Goal: Task Accomplishment & Management: Manage account settings

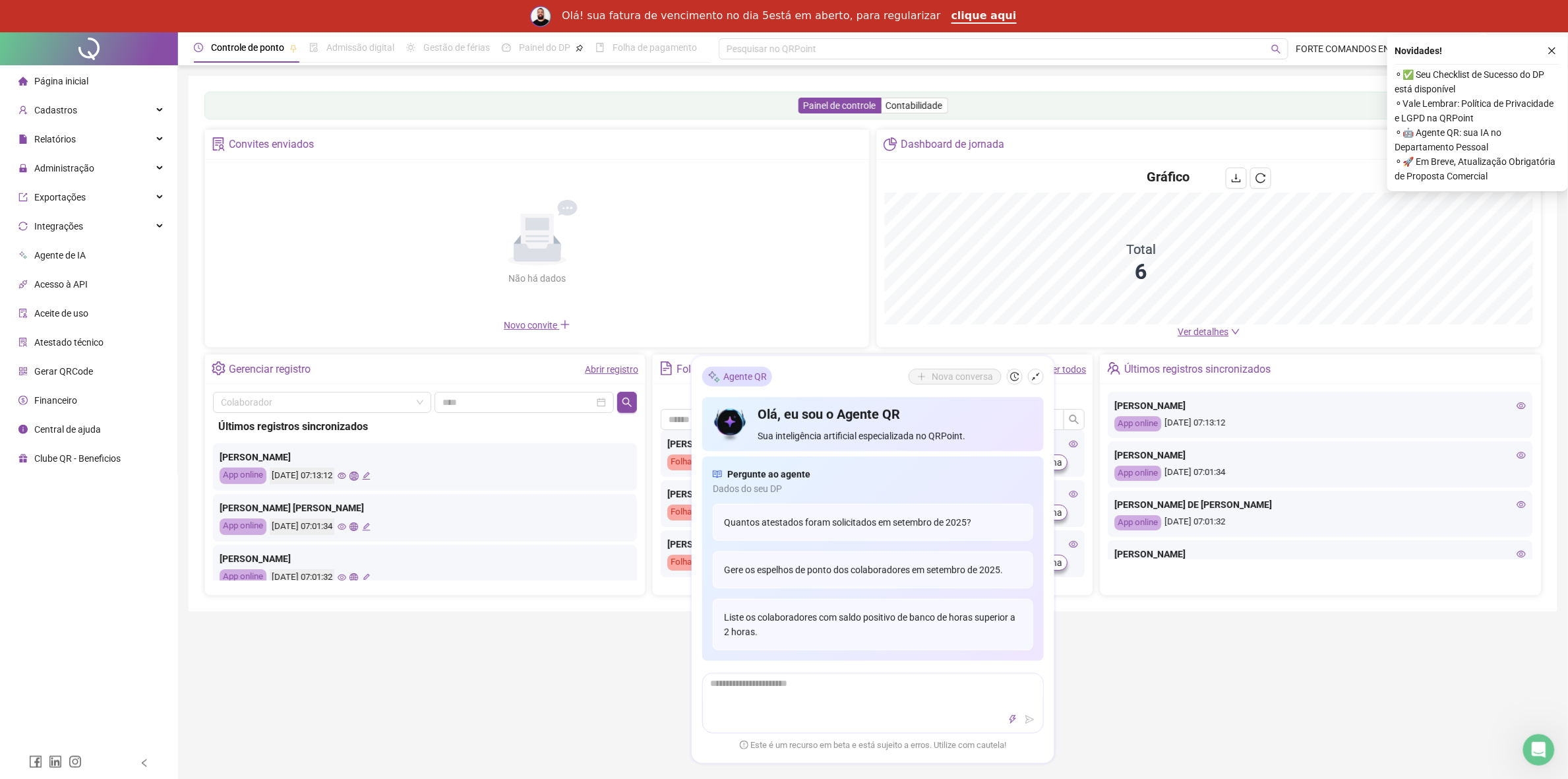
click at [1119, 667] on div "Controle de ponto Admissão digital Gestão de férias Painel do DP Folha de pagam…" at bounding box center [872, 552] width 1389 height 1041
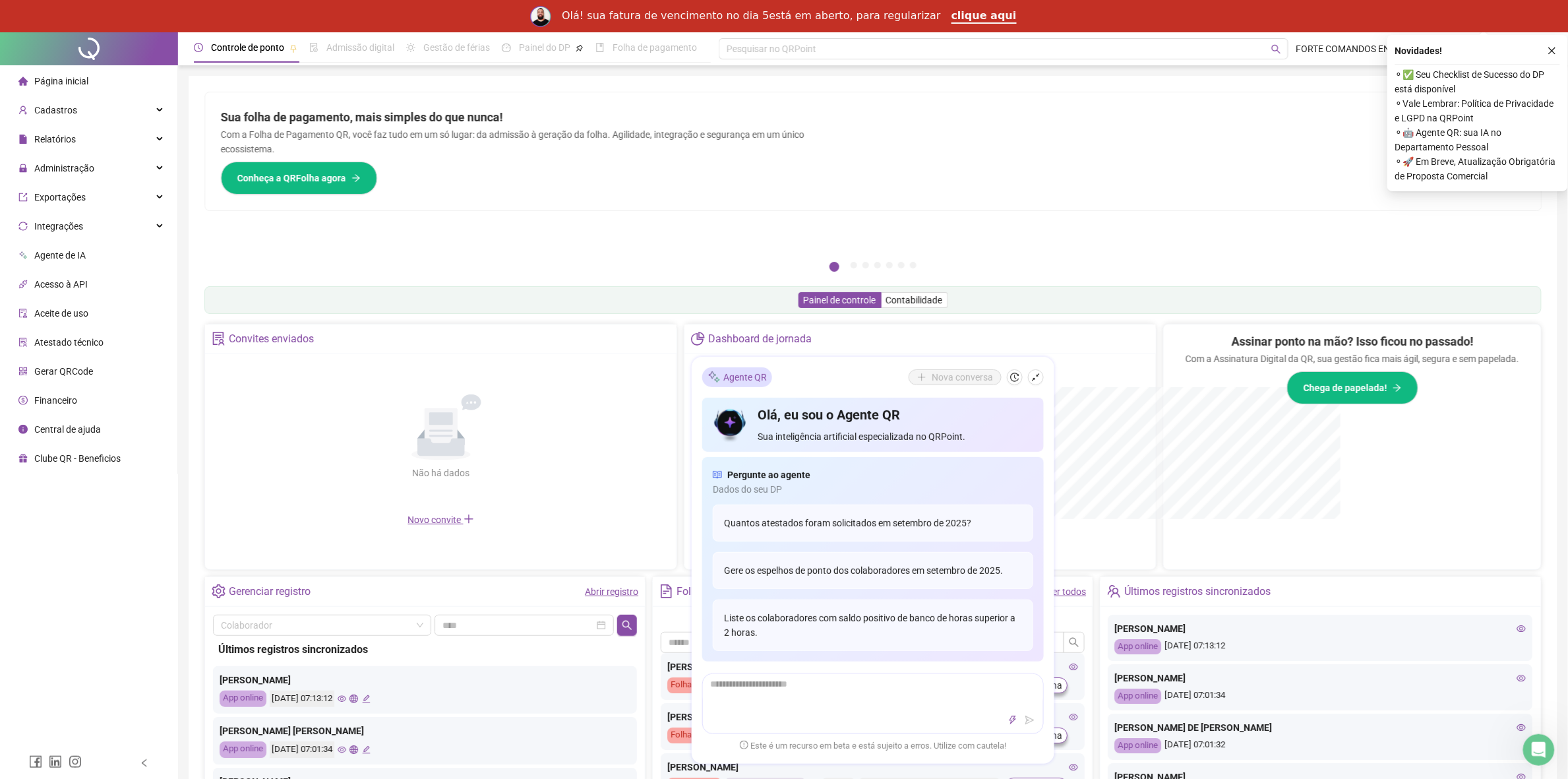
click at [389, 710] on div "Carlos Alberto Da Silva App online 17/09/2025 07:13:12" at bounding box center [424, 690] width 424 height 48
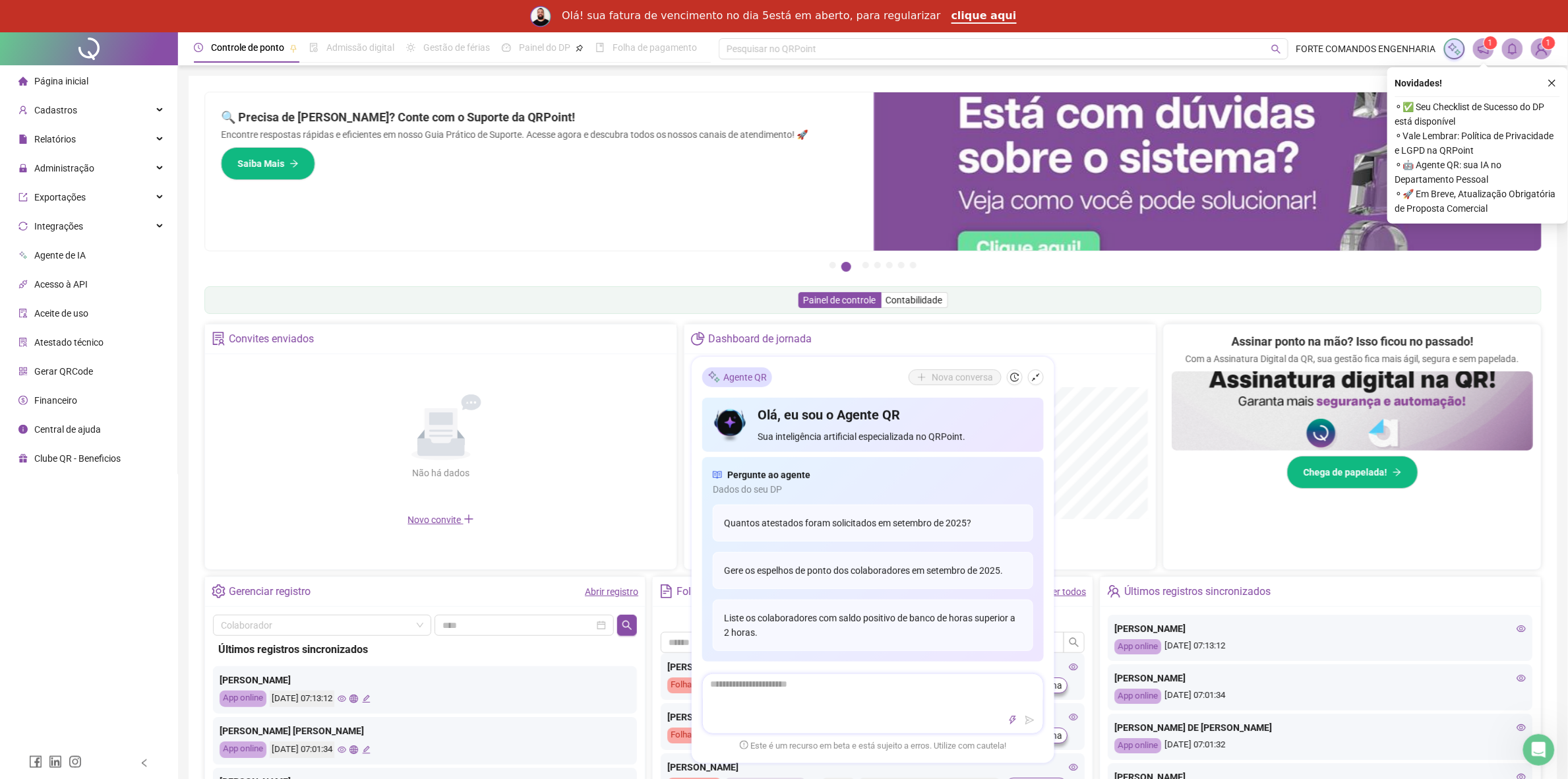
click at [964, 718] on div at bounding box center [872, 719] width 340 height 16
click at [611, 611] on div "Colaborador Últimos registros sincronizados Carlos Alberto Da Silva App online …" at bounding box center [425, 712] width 440 height 211
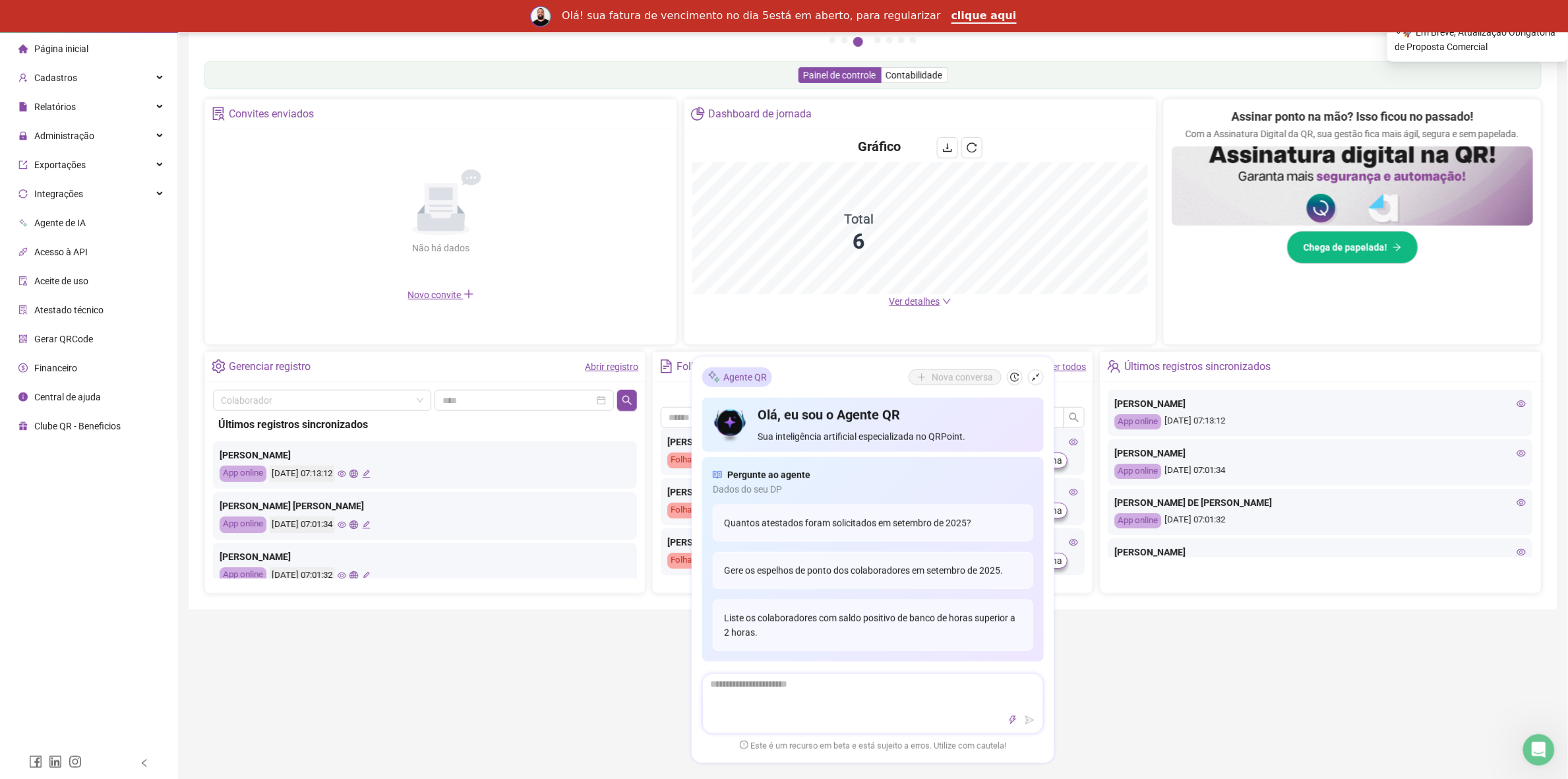
scroll to position [247, 0]
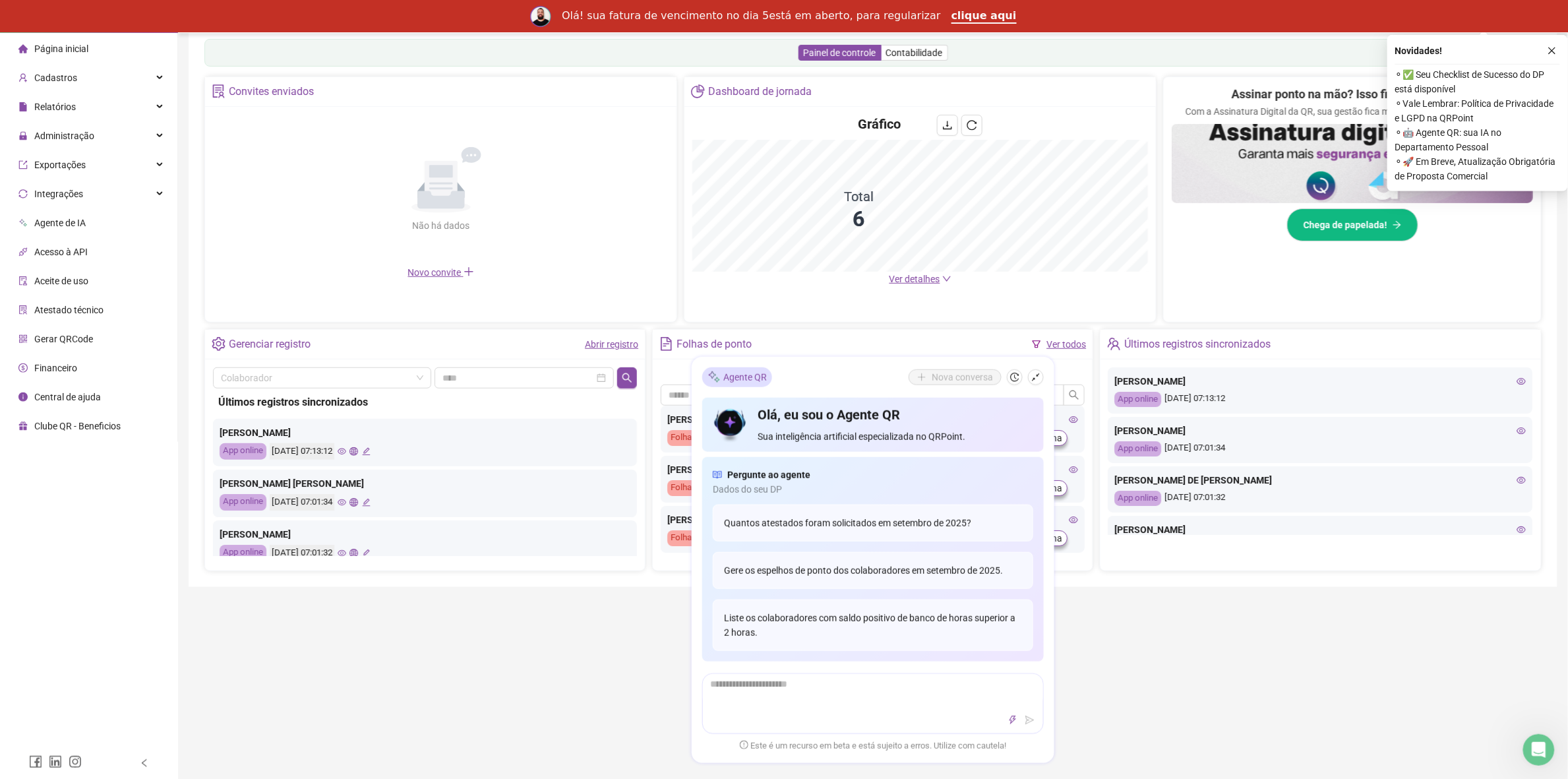
click at [1183, 742] on div "Controle de ponto Admissão digital Gestão de férias Painel do DP Folha de pagam…" at bounding box center [872, 417] width 1389 height 1264
click at [1183, 730] on div "Controle de ponto Admissão digital Gestão de férias Painel do DP Folha de pagam…" at bounding box center [872, 417] width 1389 height 1264
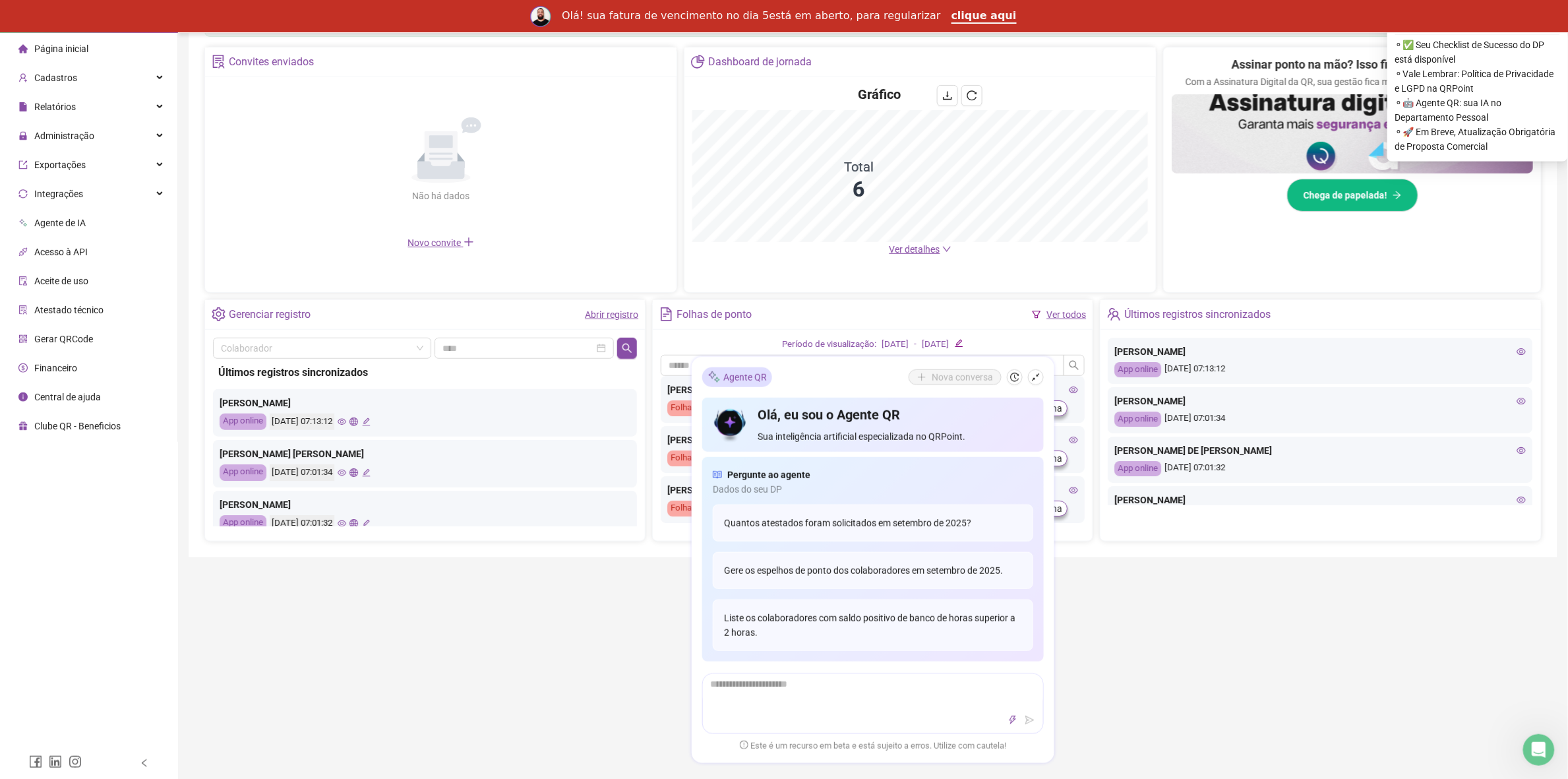
scroll to position [494, 0]
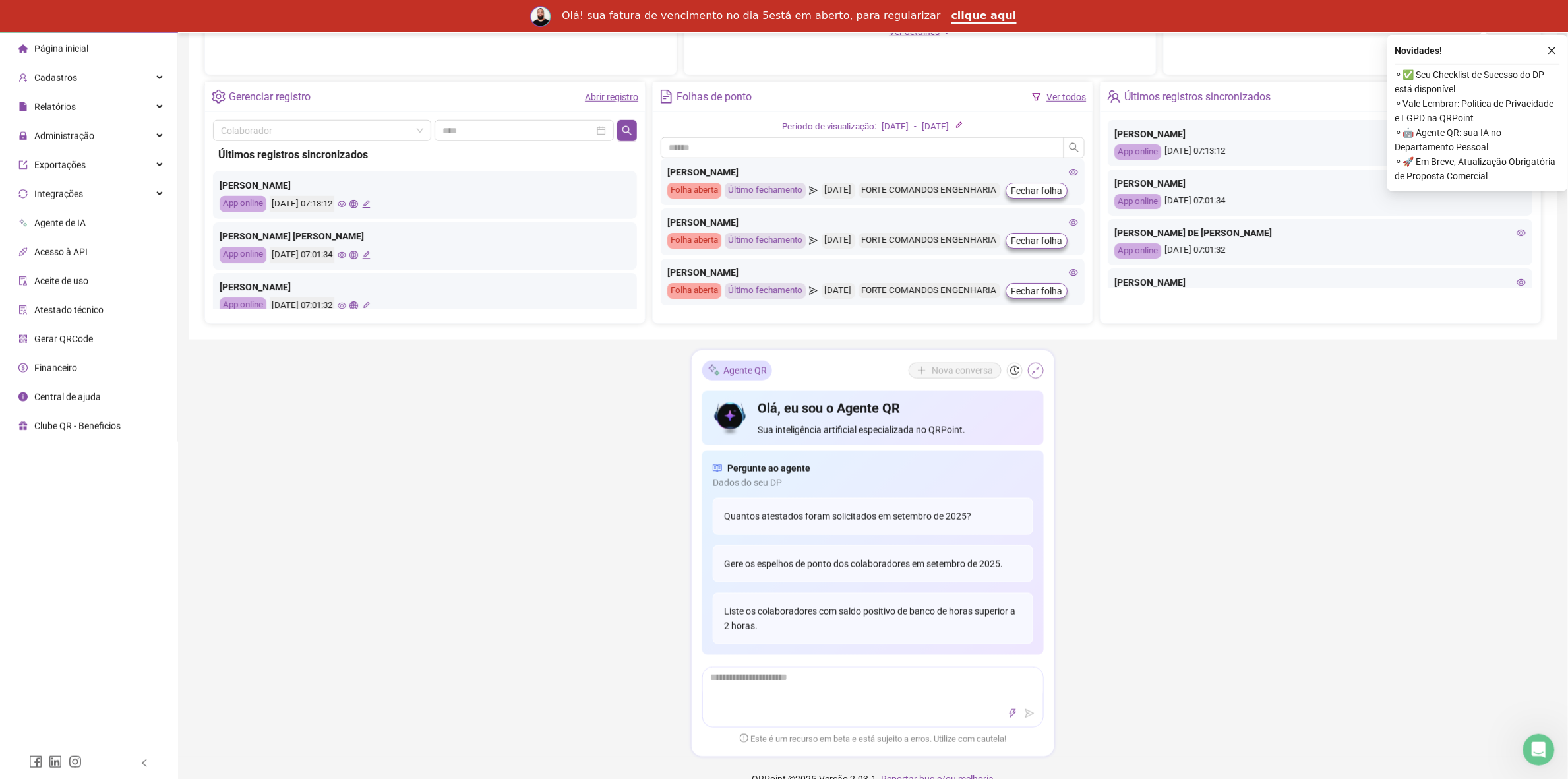
click at [1037, 373] on icon "shrink" at bounding box center [1036, 370] width 9 height 9
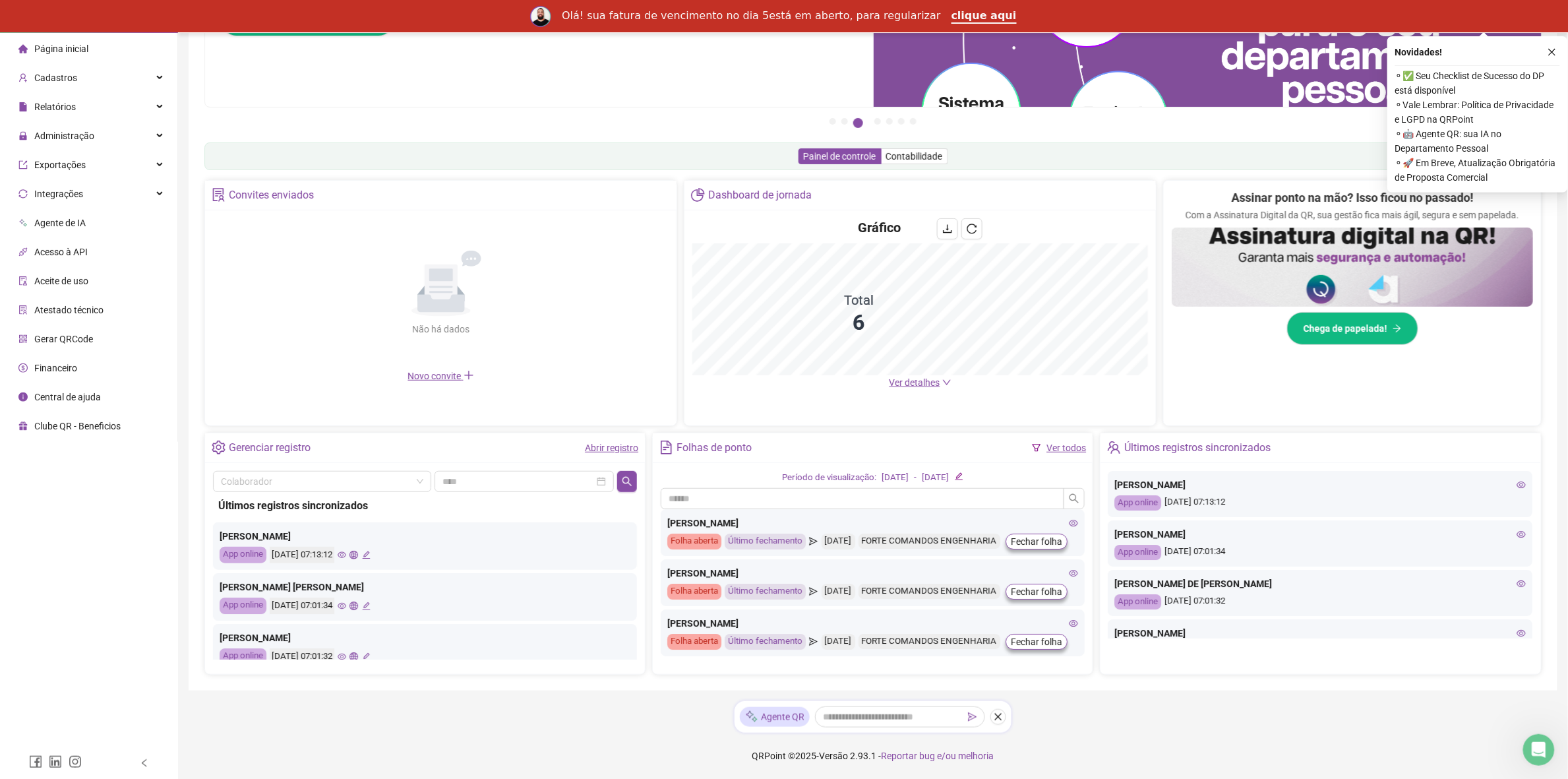
scroll to position [145, 0]
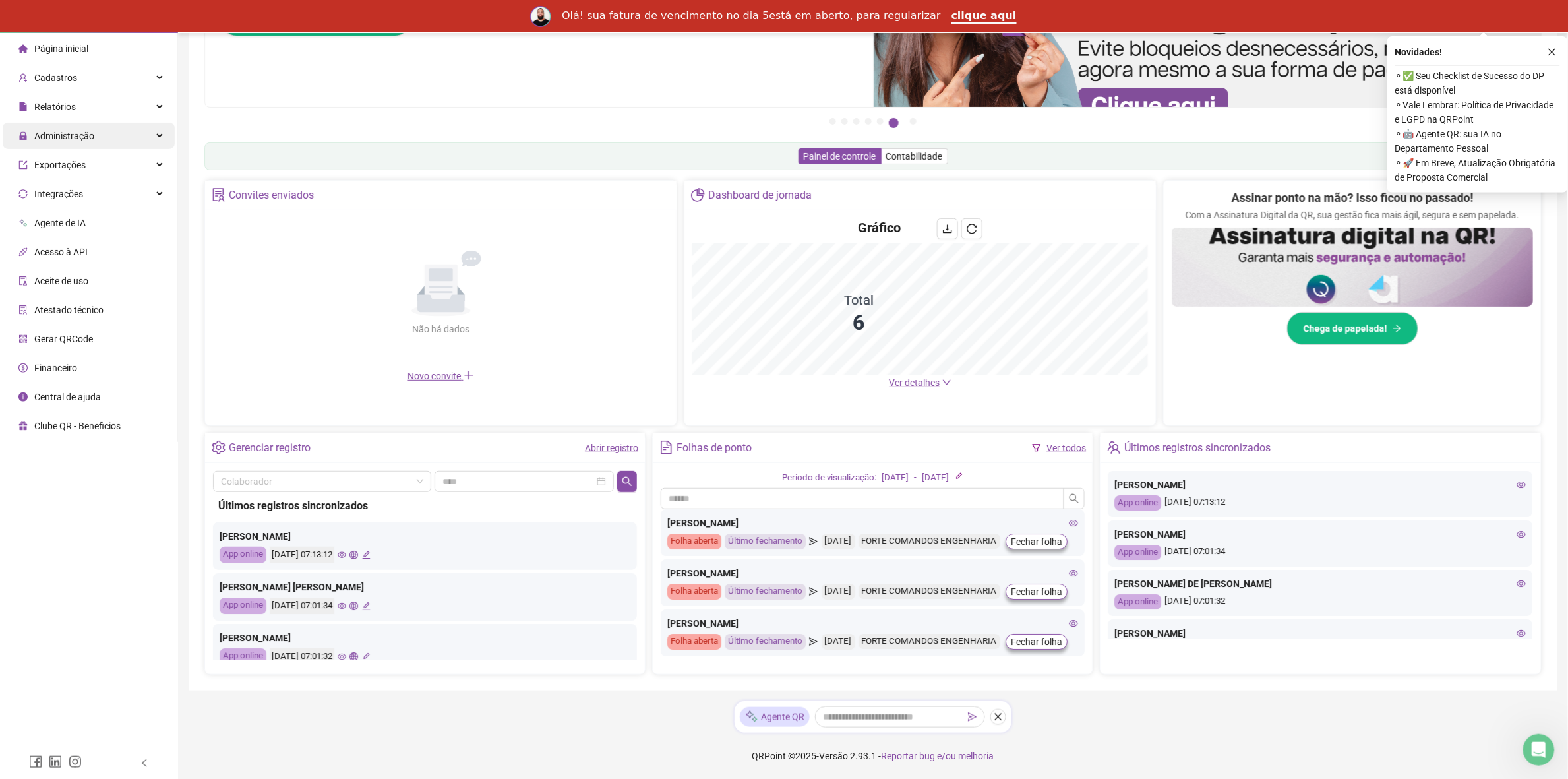
click at [93, 135] on div "Administração" at bounding box center [88, 135] width 172 height 27
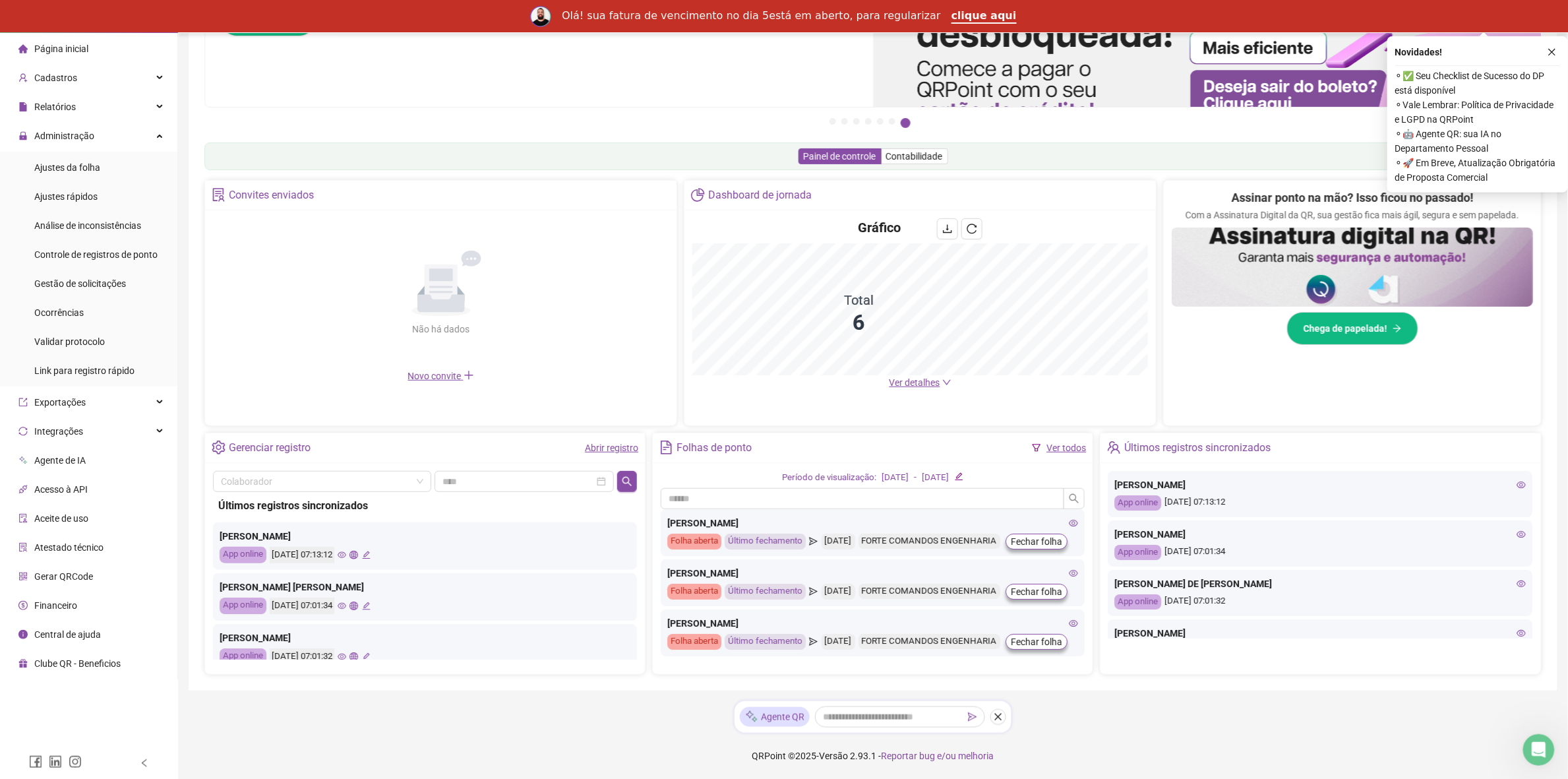
click at [1060, 444] on link "Ver todos" at bounding box center [1065, 447] width 40 height 10
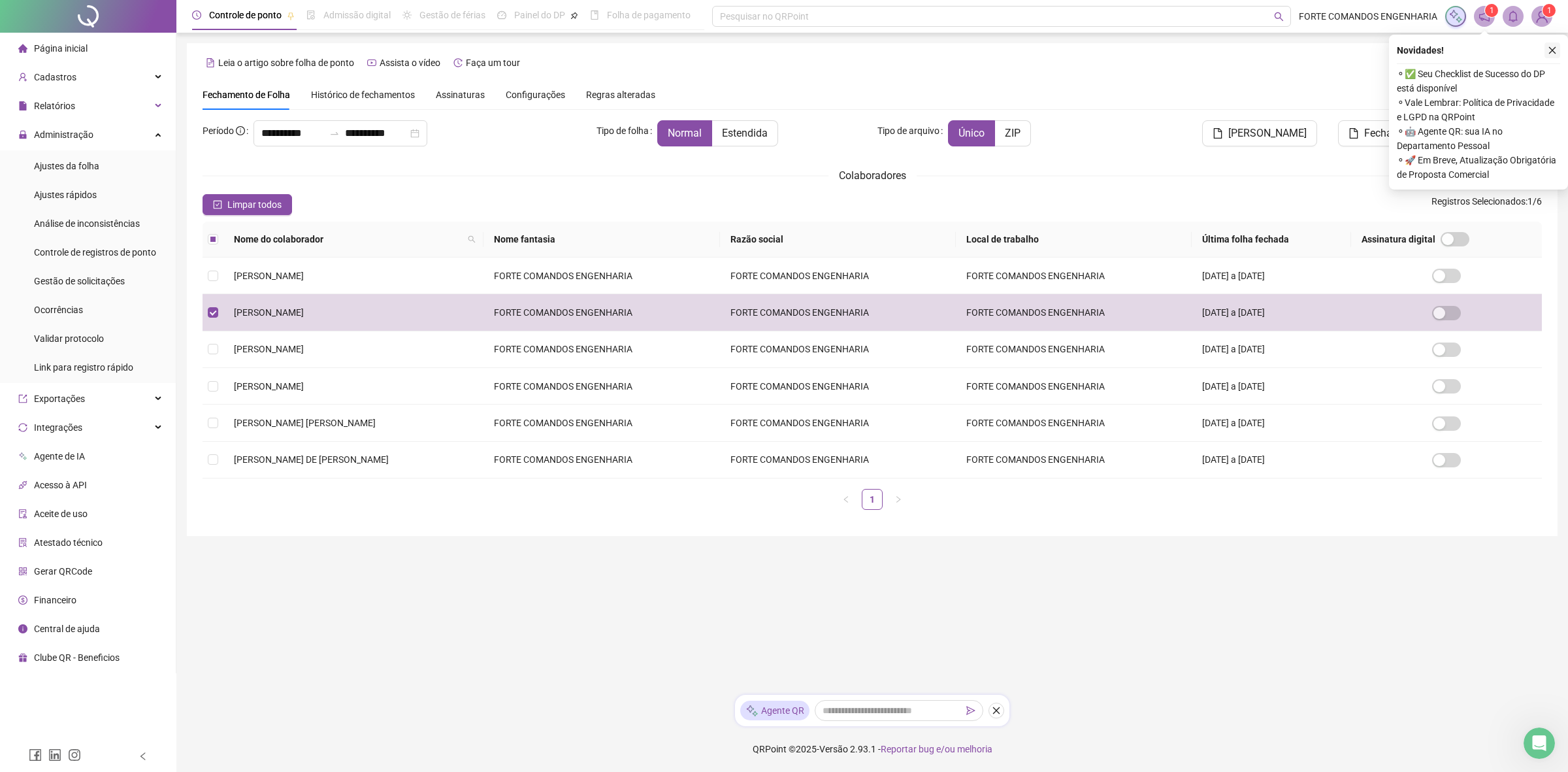
click at [1549, 49] on icon "close" at bounding box center [1552, 50] width 9 height 9
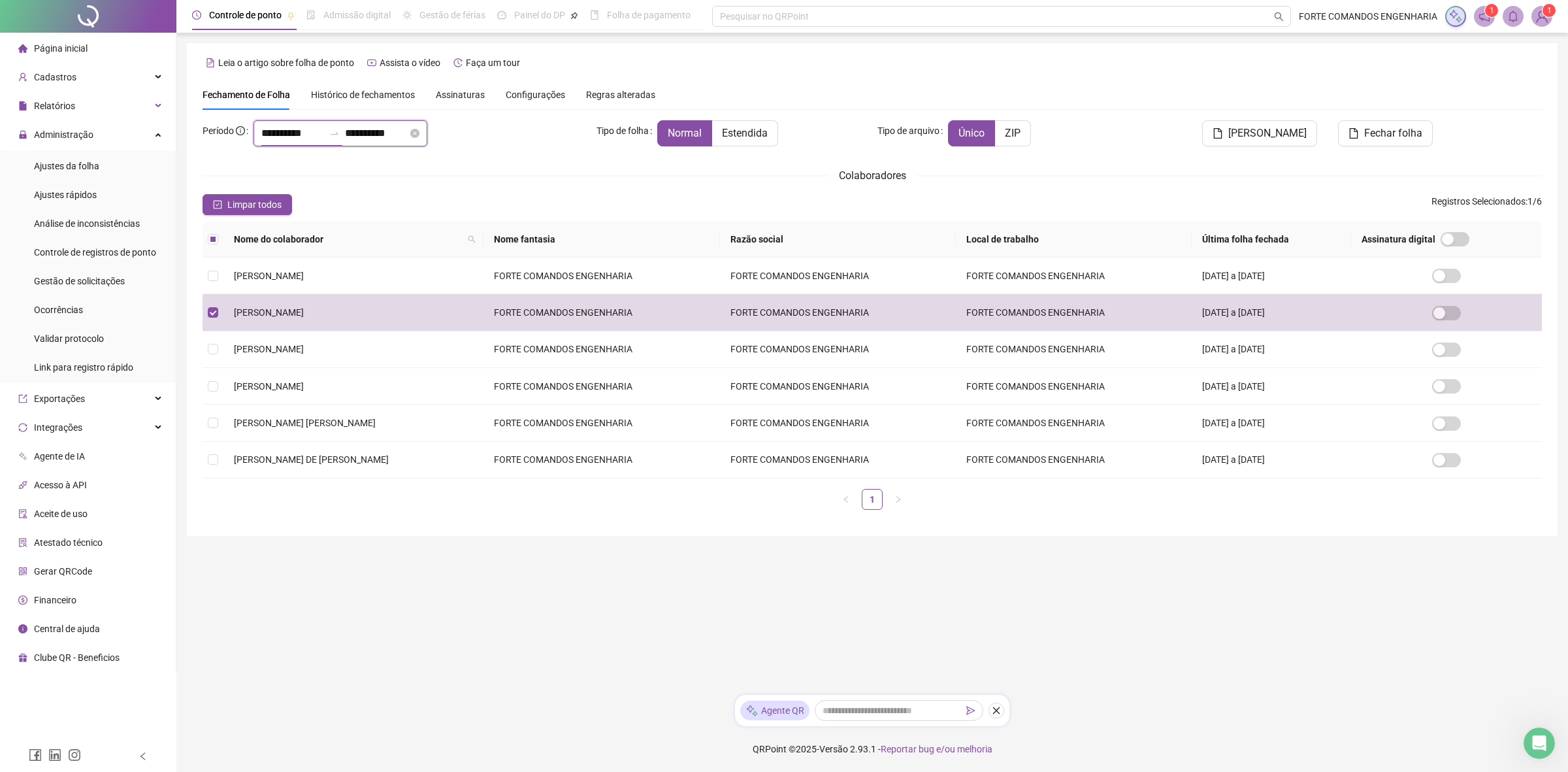
click at [273, 138] on input "**********" at bounding box center [292, 132] width 63 height 16
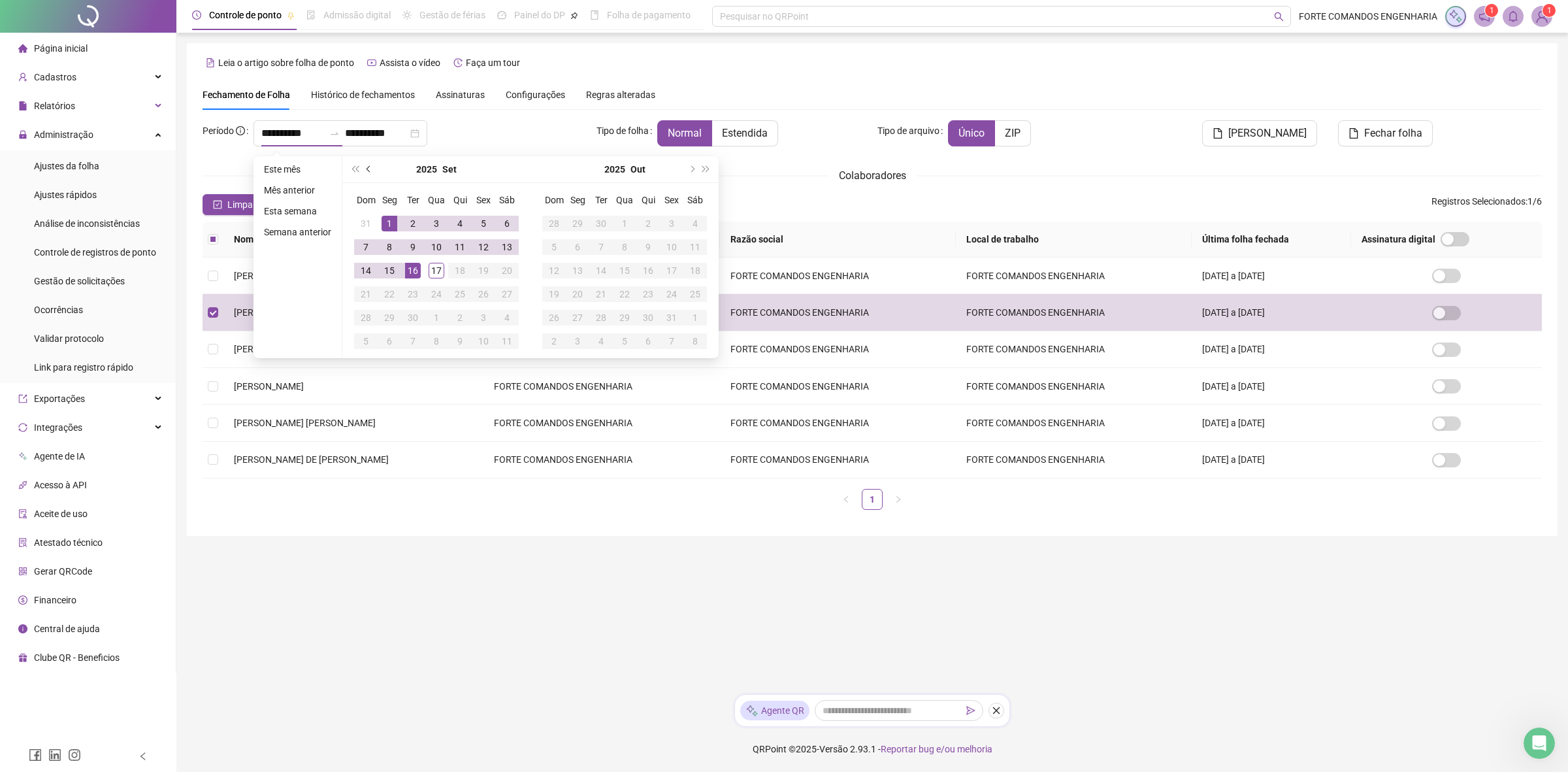
click at [368, 167] on span "prev-year" at bounding box center [370, 169] width 6 height 6
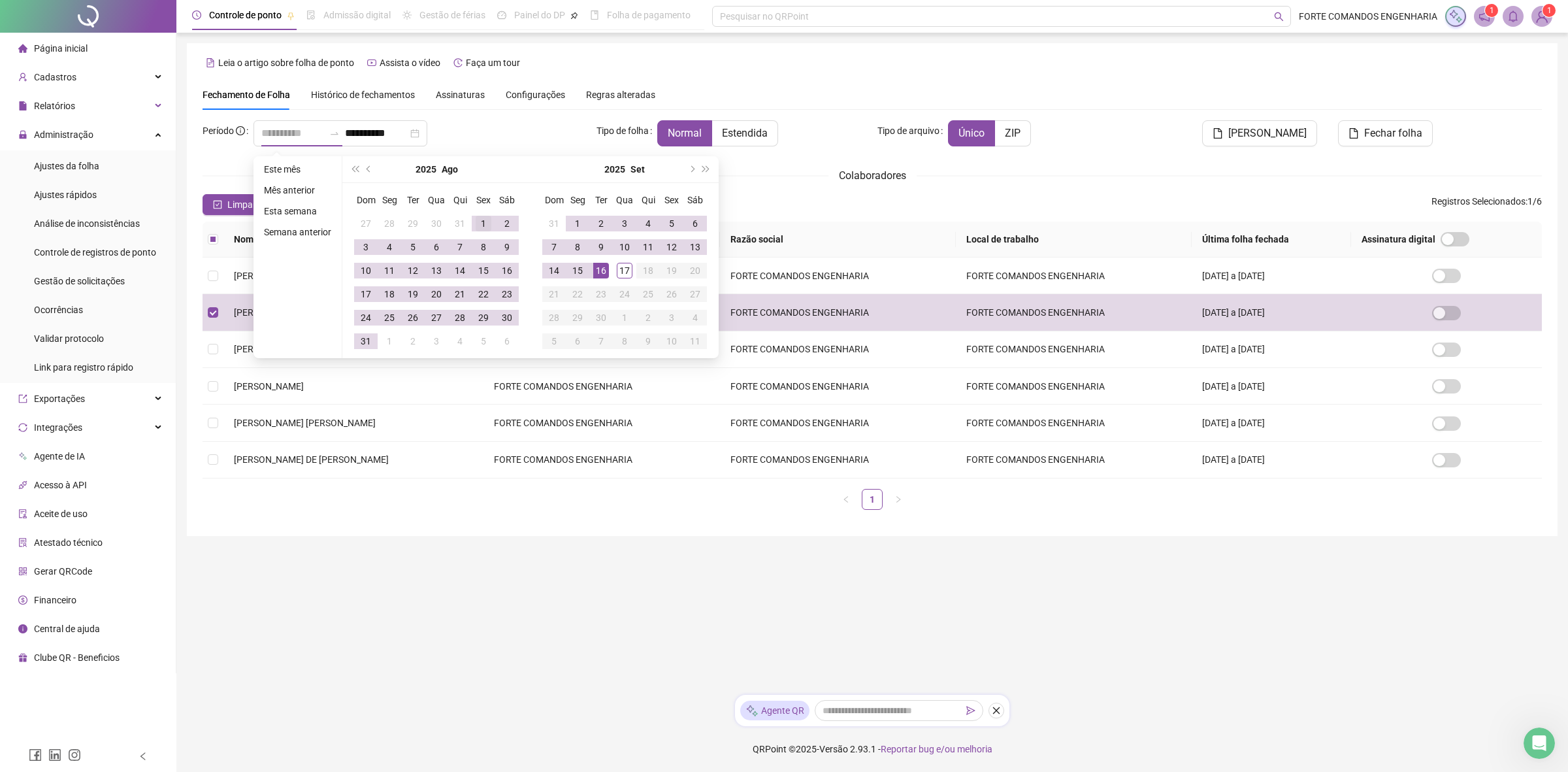
type input "**********"
click at [476, 220] on div "1" at bounding box center [483, 223] width 16 height 16
type input "**********"
click at [362, 344] on div "31" at bounding box center [365, 340] width 16 height 16
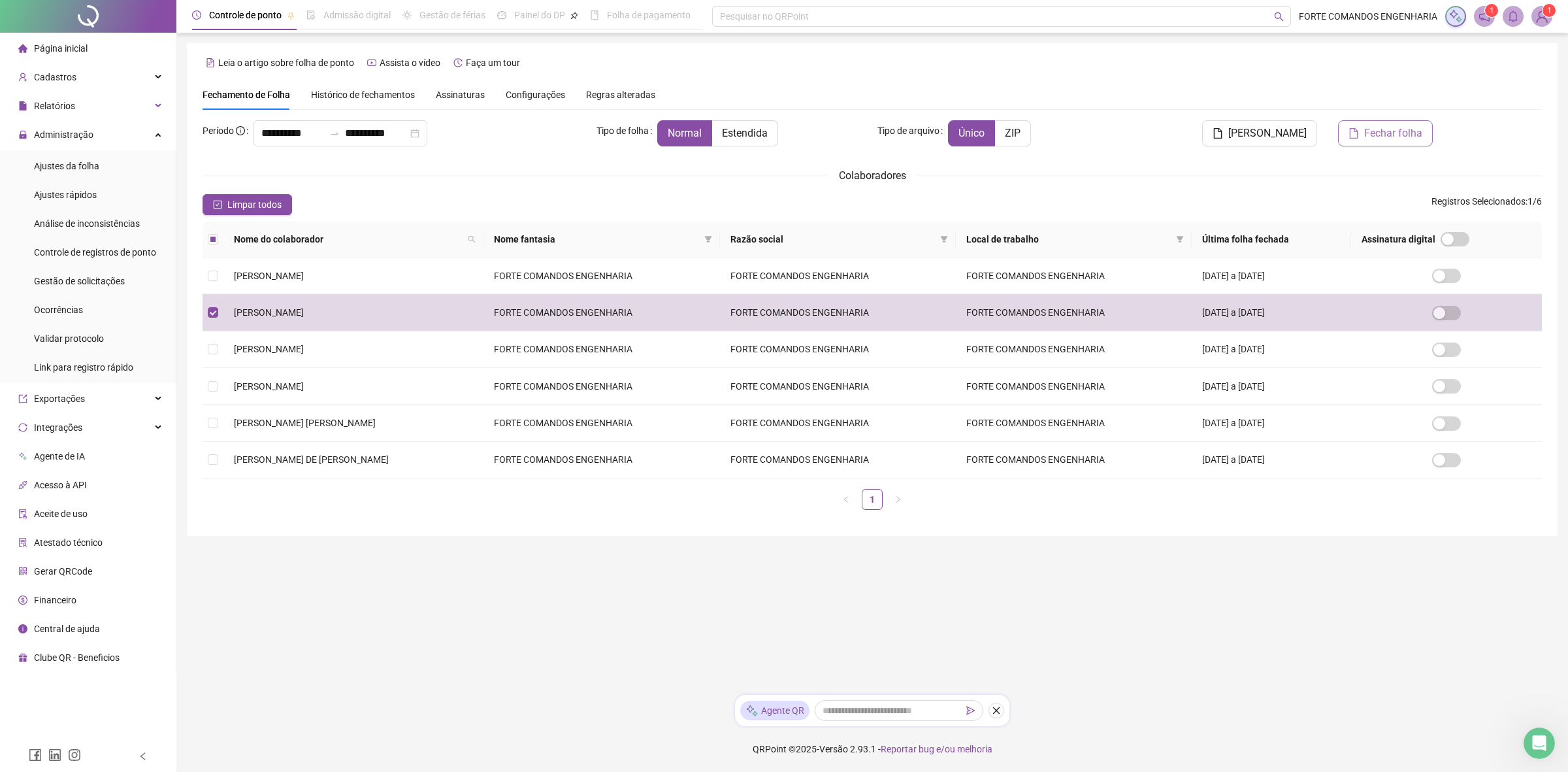
click at [1384, 130] on span "Fechar folha" at bounding box center [1394, 132] width 58 height 16
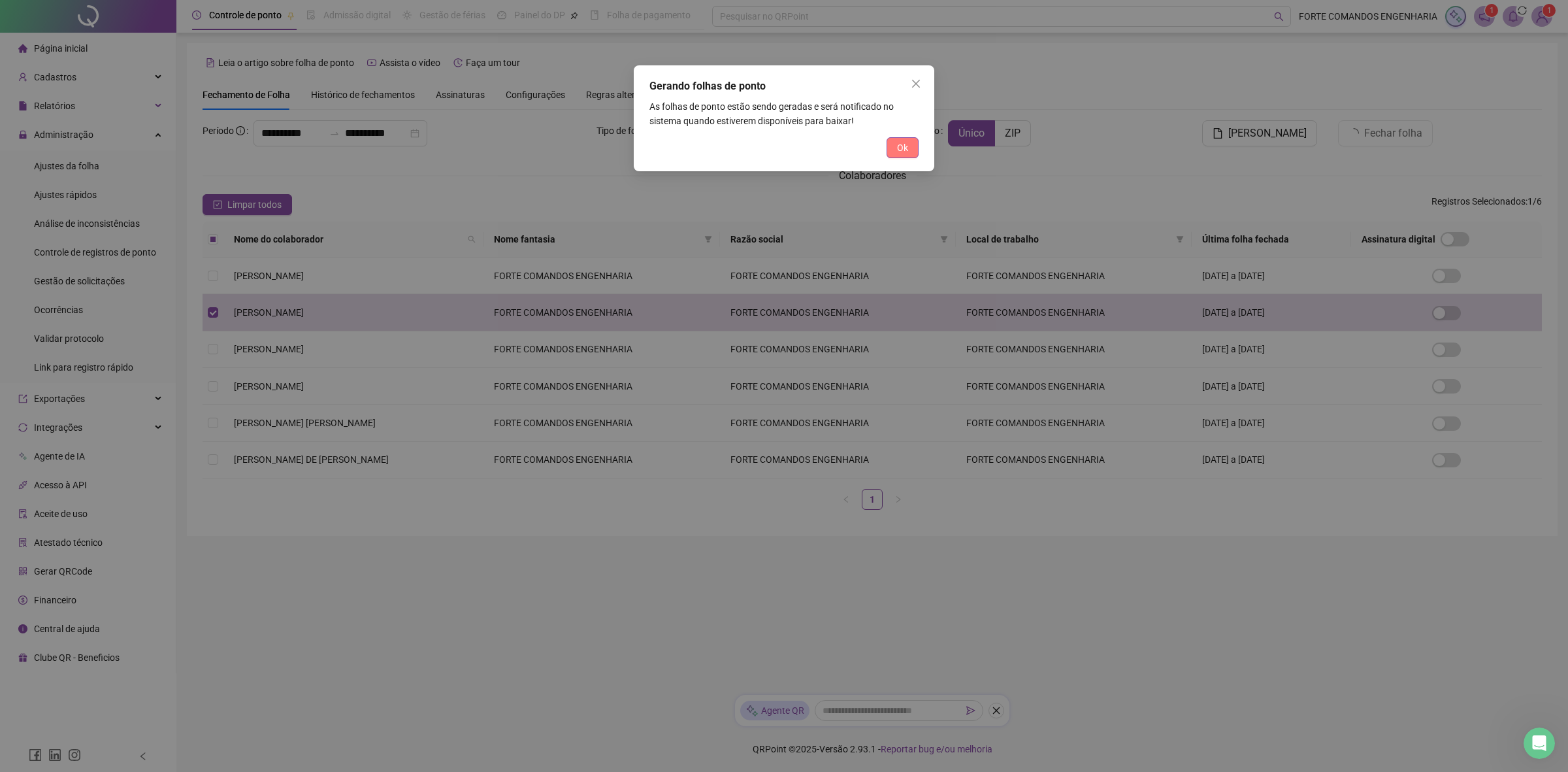
click at [893, 141] on button "Ok" at bounding box center [903, 147] width 32 height 21
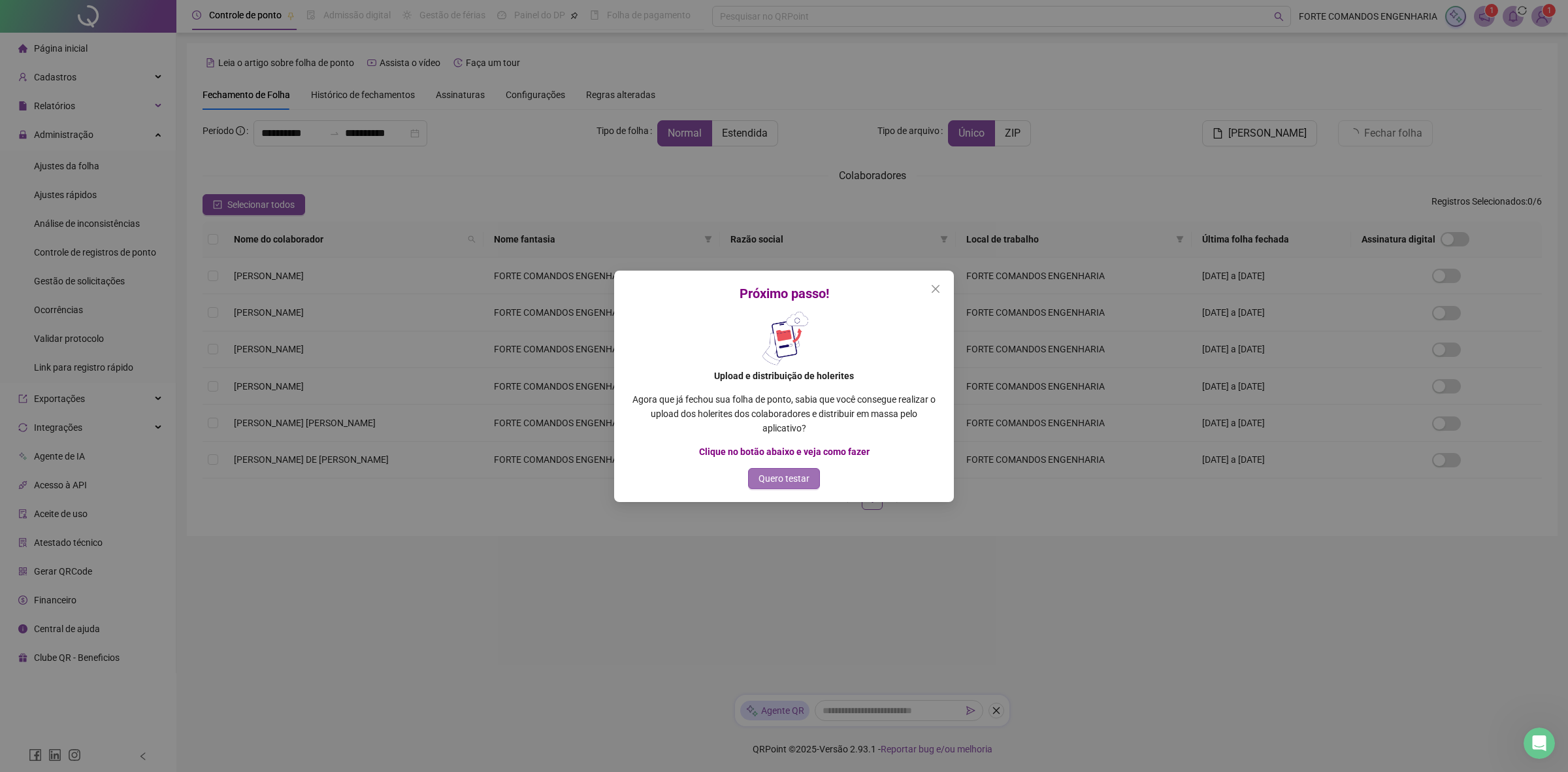
click at [795, 468] on button "Quero testar" at bounding box center [784, 478] width 72 height 21
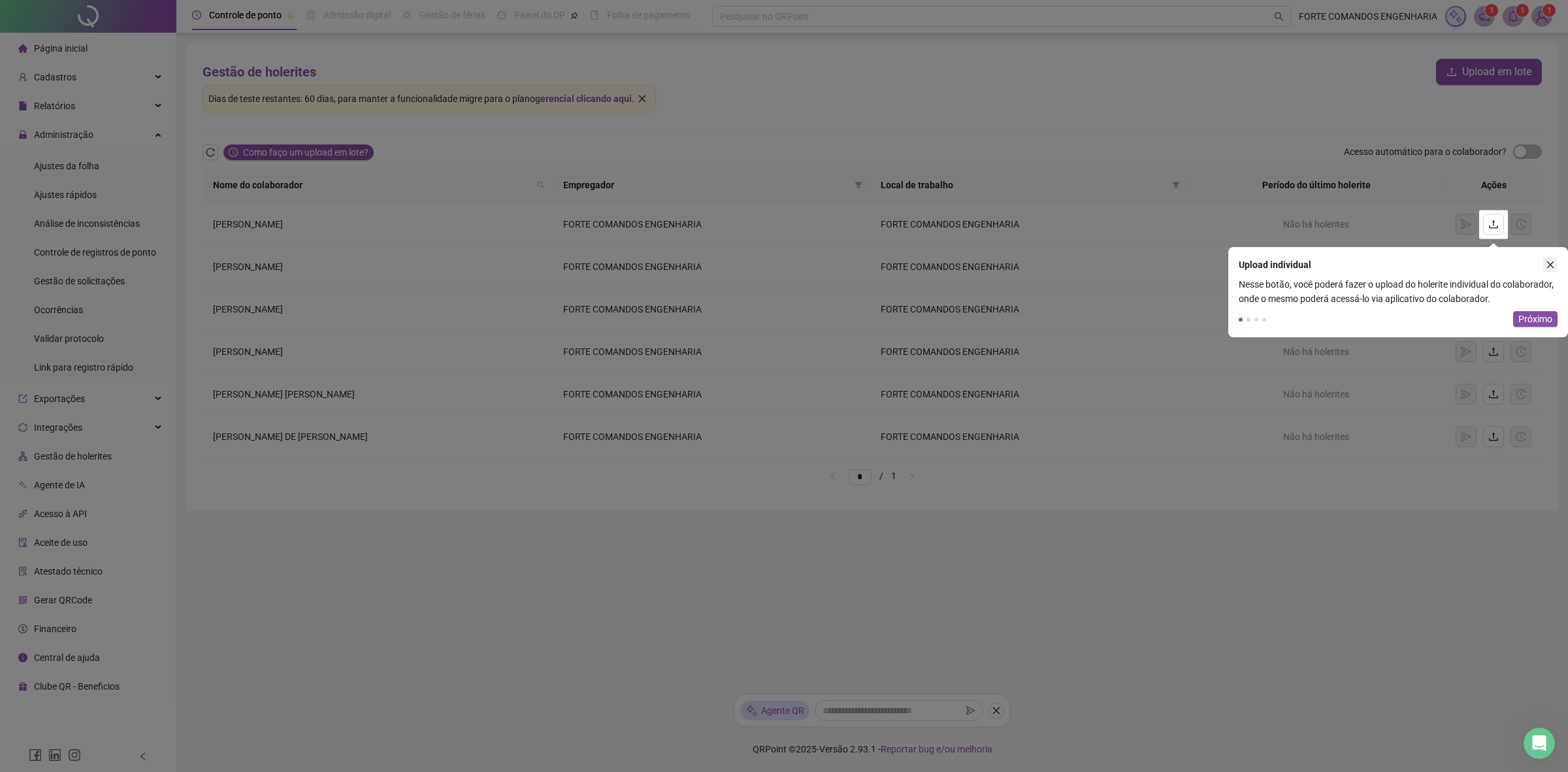
click at [1550, 268] on icon "close" at bounding box center [1551, 265] width 9 height 9
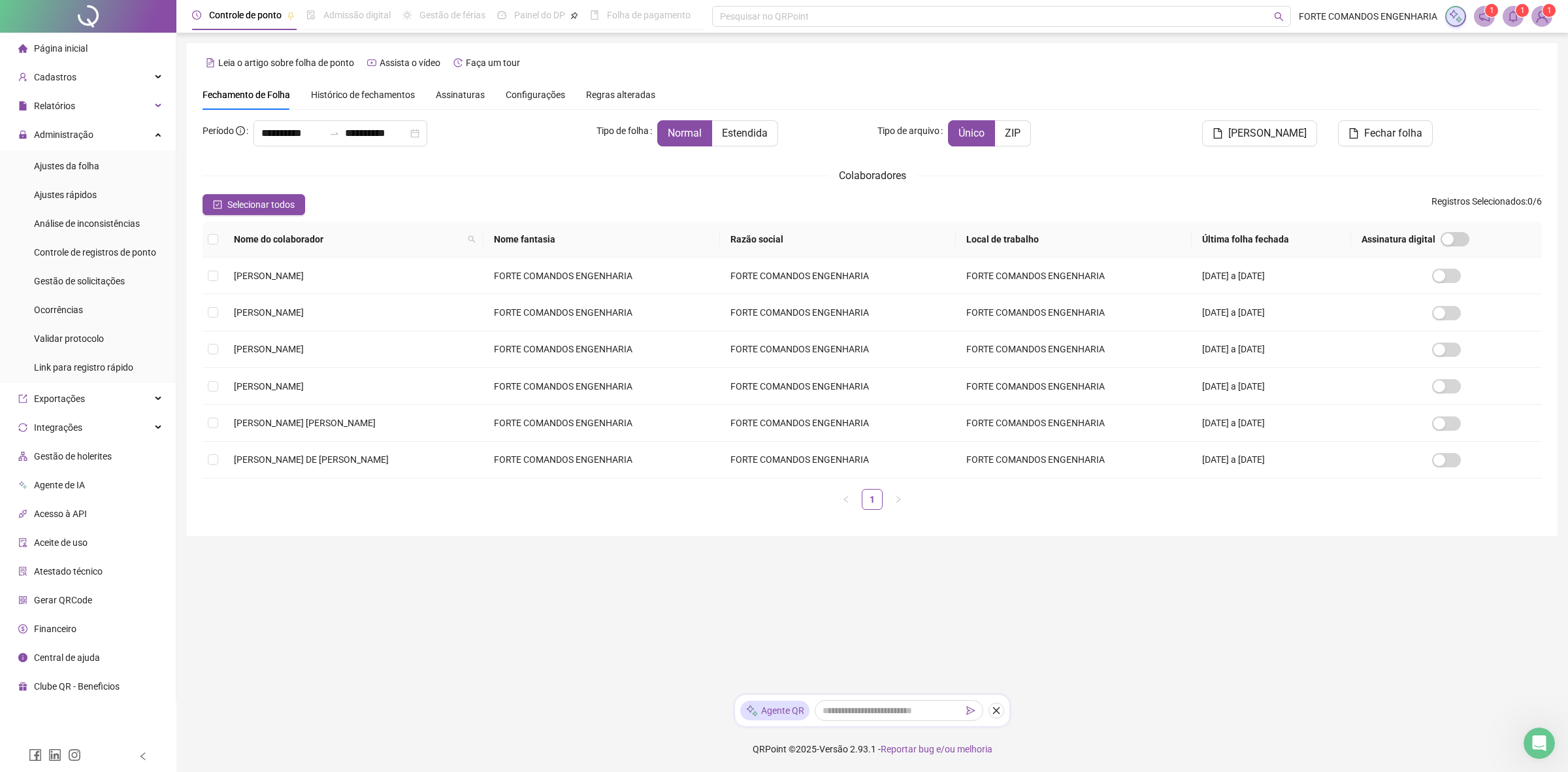
click at [1487, 13] on sup "1" at bounding box center [1491, 10] width 13 height 13
click at [1487, 21] on icon "notification" at bounding box center [1484, 16] width 12 height 12
click at [1433, 101] on link "A folha de ponto foi gerada com sucesso às 09:48:58 e estará disponível pelos p…" at bounding box center [1416, 118] width 176 height 54
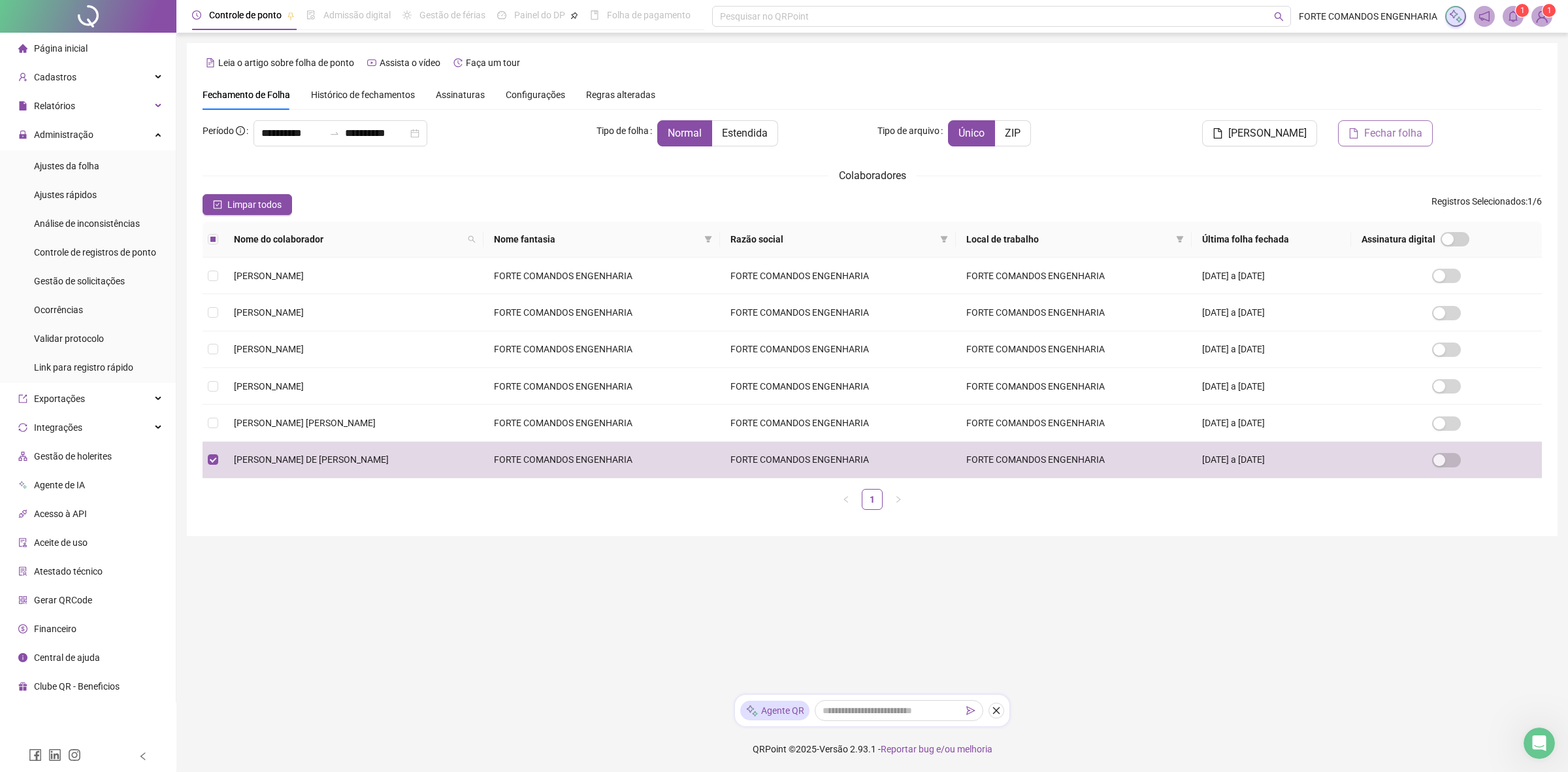
click at [1373, 135] on span "Fechar folha" at bounding box center [1394, 132] width 58 height 16
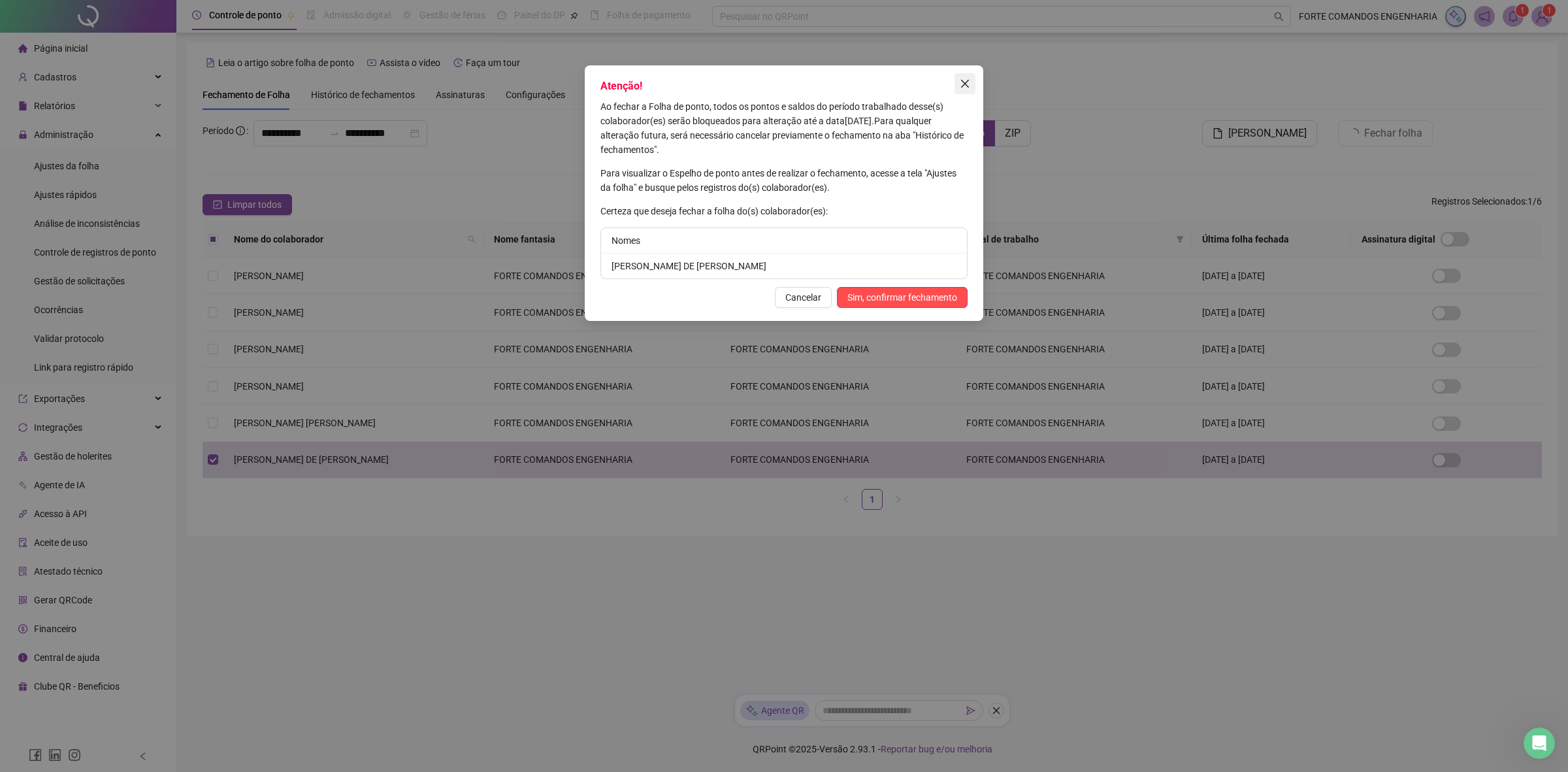
click at [967, 78] on icon "close" at bounding box center [965, 83] width 10 height 10
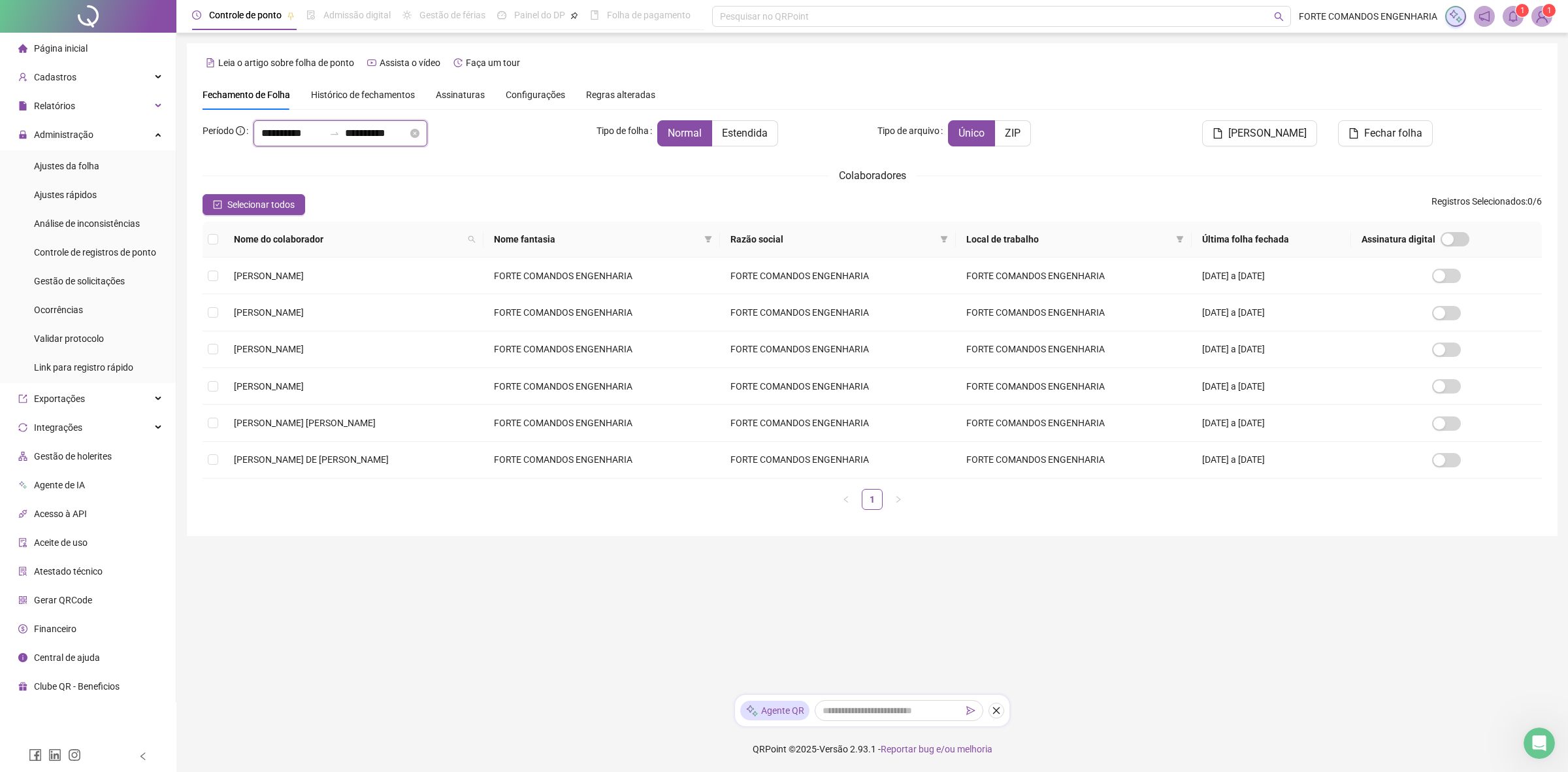
click at [284, 138] on input "**********" at bounding box center [292, 132] width 63 height 16
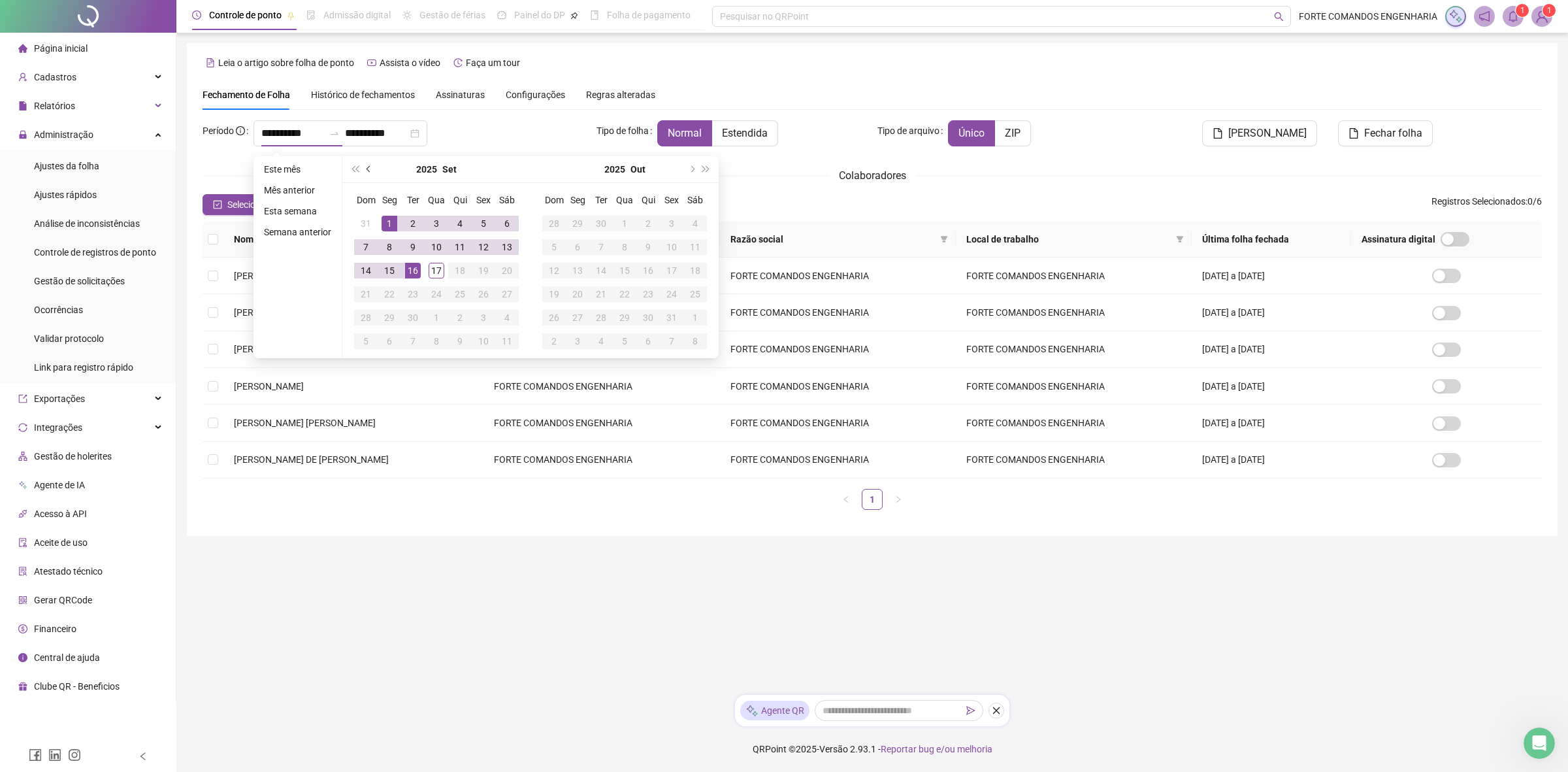
click at [367, 172] on button "prev-year" at bounding box center [370, 169] width 15 height 26
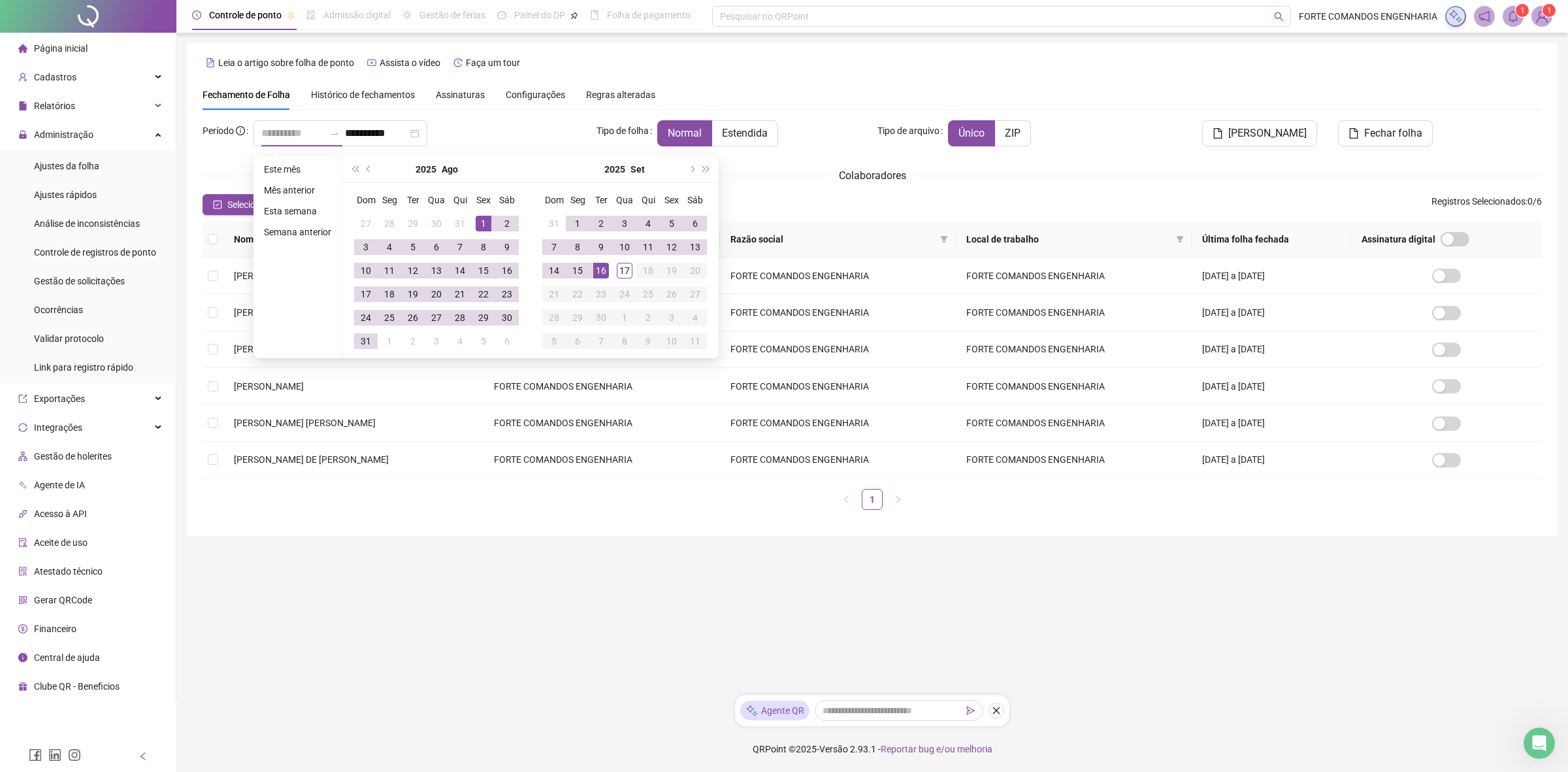
type input "**********"
click at [480, 223] on div "1" at bounding box center [483, 223] width 16 height 16
type input "**********"
click at [364, 343] on div "31" at bounding box center [365, 340] width 16 height 16
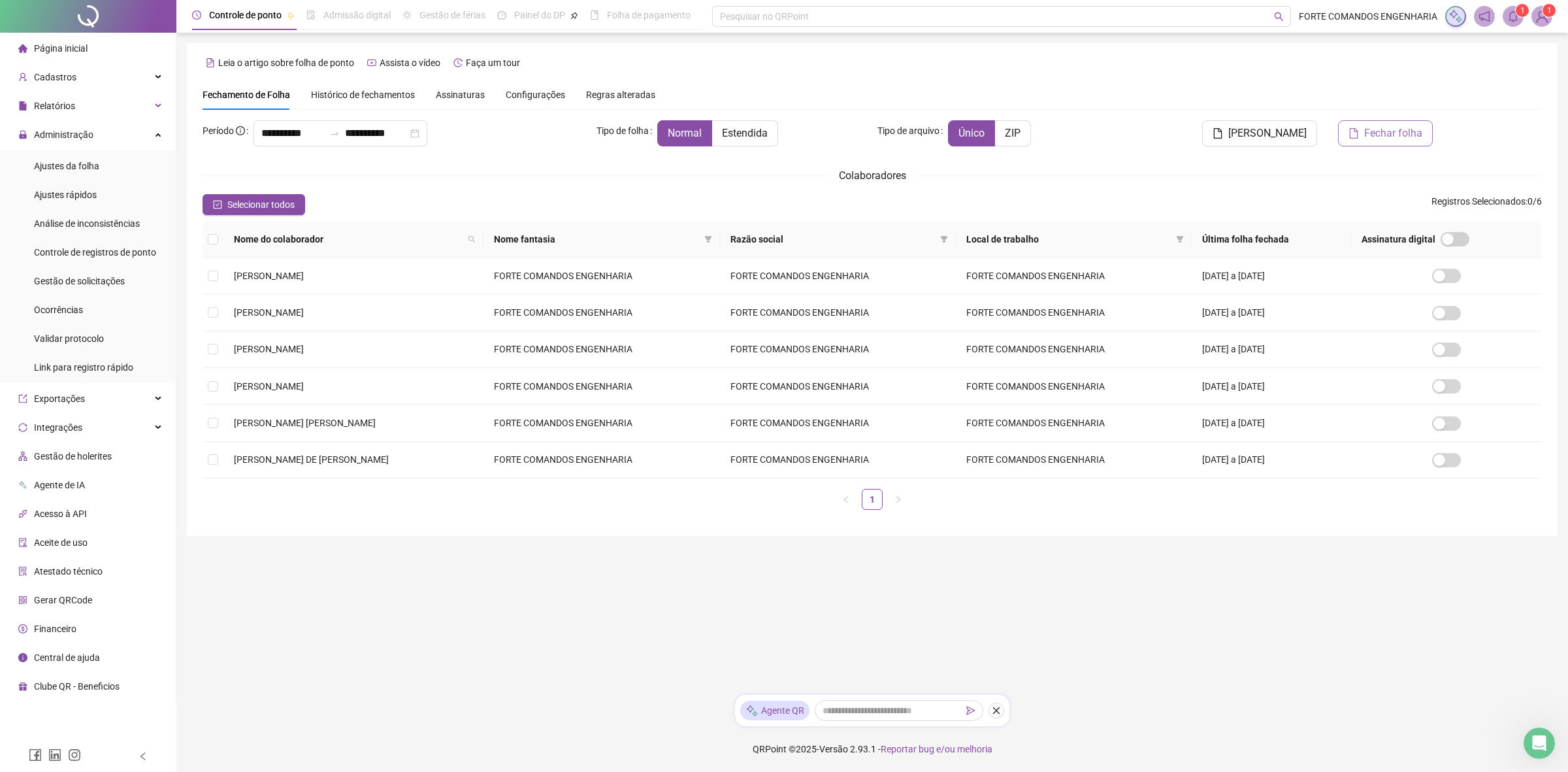
click at [1370, 141] on span "Fechar folha" at bounding box center [1394, 132] width 58 height 16
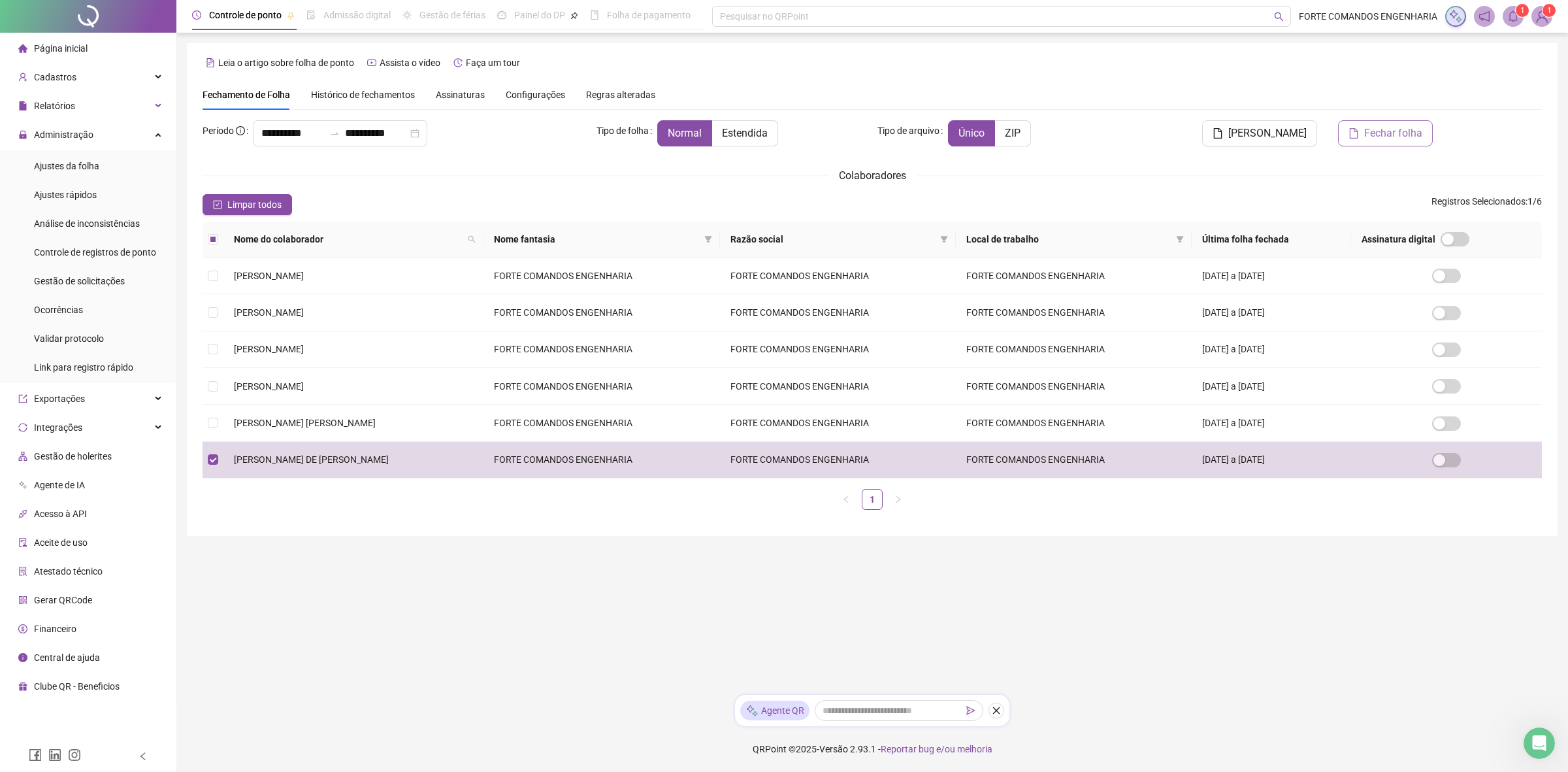
click at [1388, 144] on button "Fechar folha" at bounding box center [1385, 133] width 95 height 26
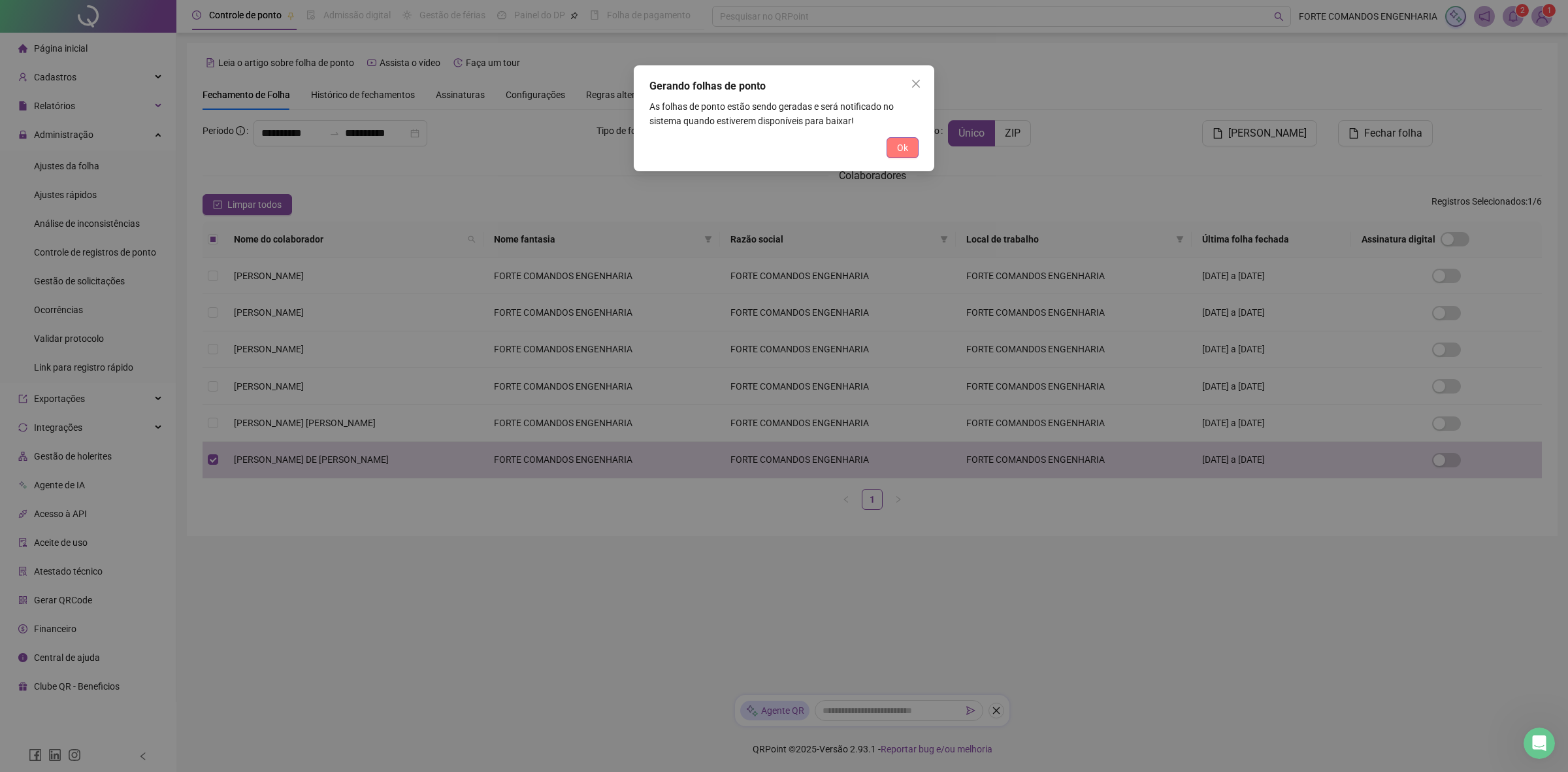
click at [910, 144] on button "Ok" at bounding box center [903, 147] width 32 height 21
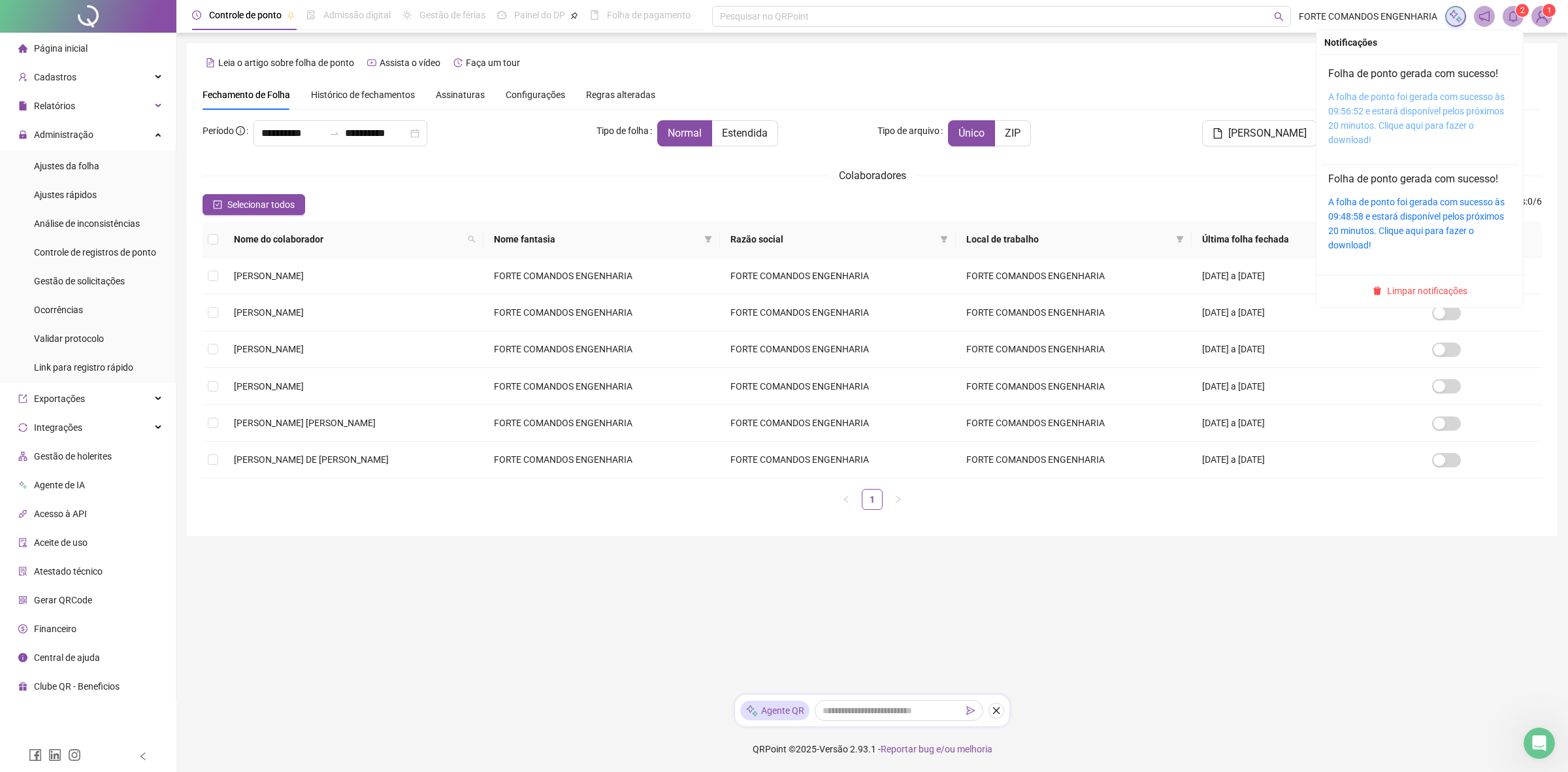
click at [1396, 114] on link "A folha de ponto foi gerada com sucesso às 09:56:52 e estará disponível pelos p…" at bounding box center [1416, 118] width 176 height 54
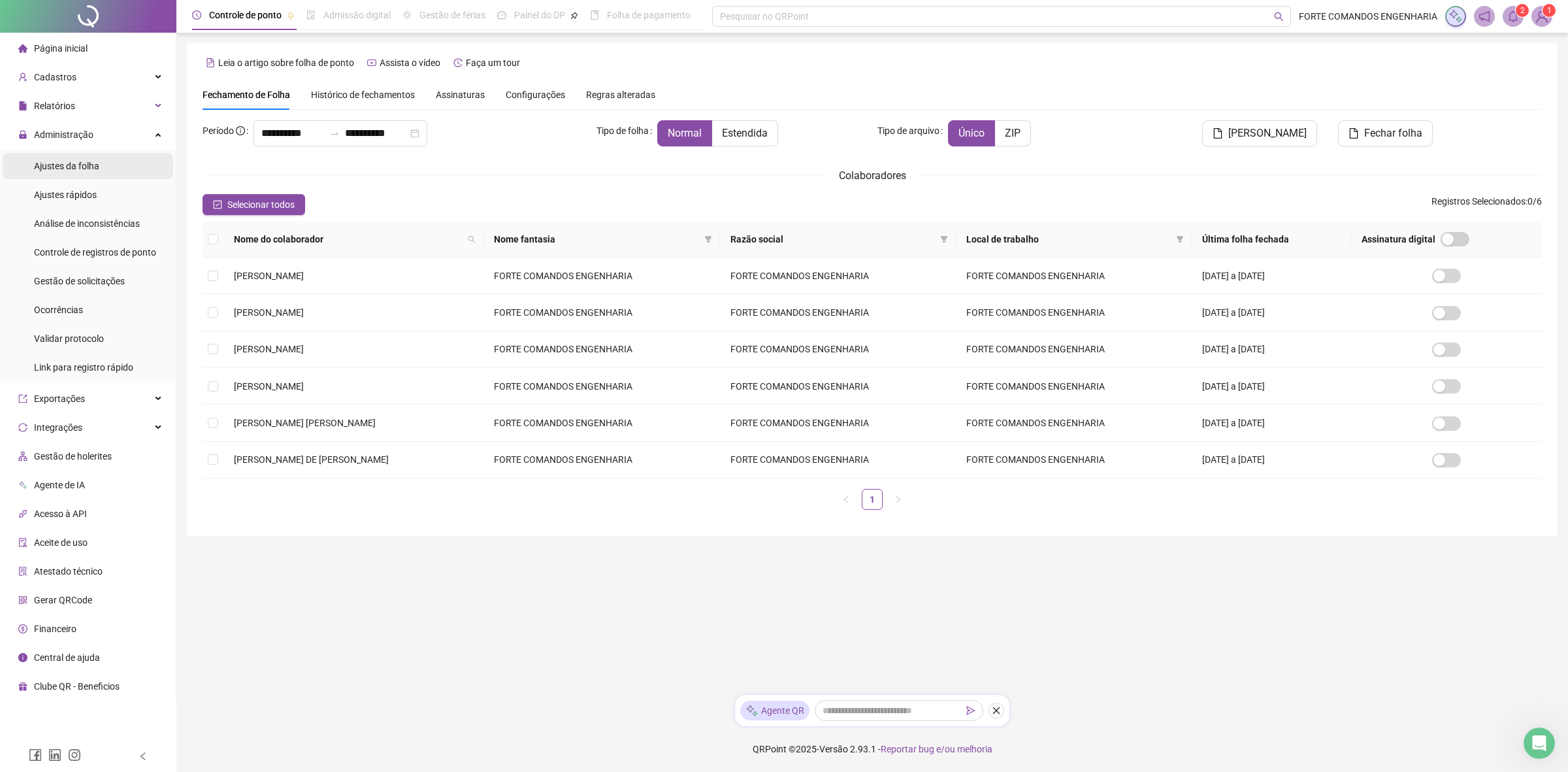
click at [139, 164] on li "Ajustes da folha" at bounding box center [88, 166] width 171 height 26
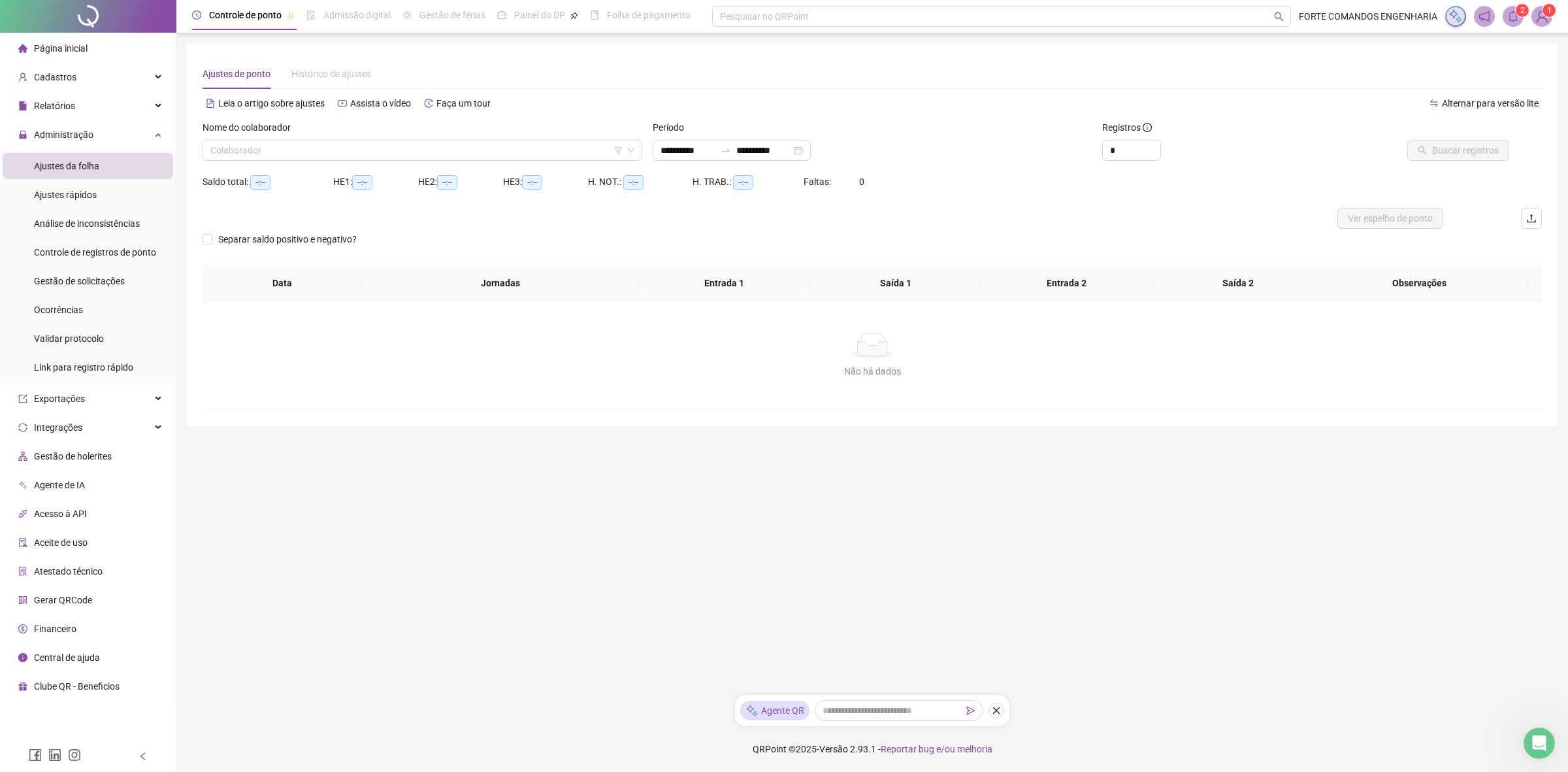
type input "**********"
click at [374, 151] on input "search" at bounding box center [417, 150] width 413 height 19
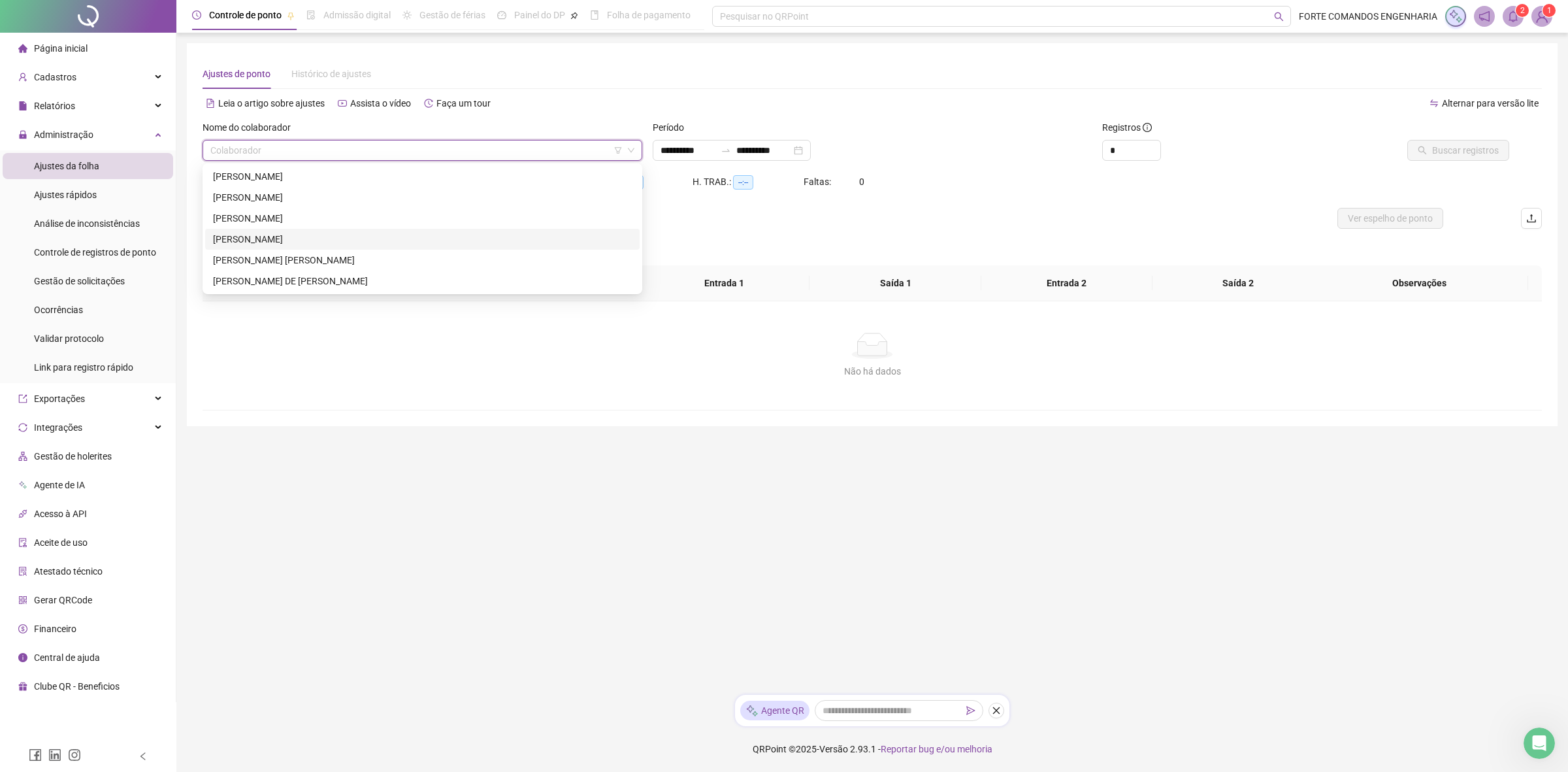
click at [341, 238] on div "EMANUEL FELIPE VICENTE FERREIRA" at bounding box center [422, 239] width 419 height 15
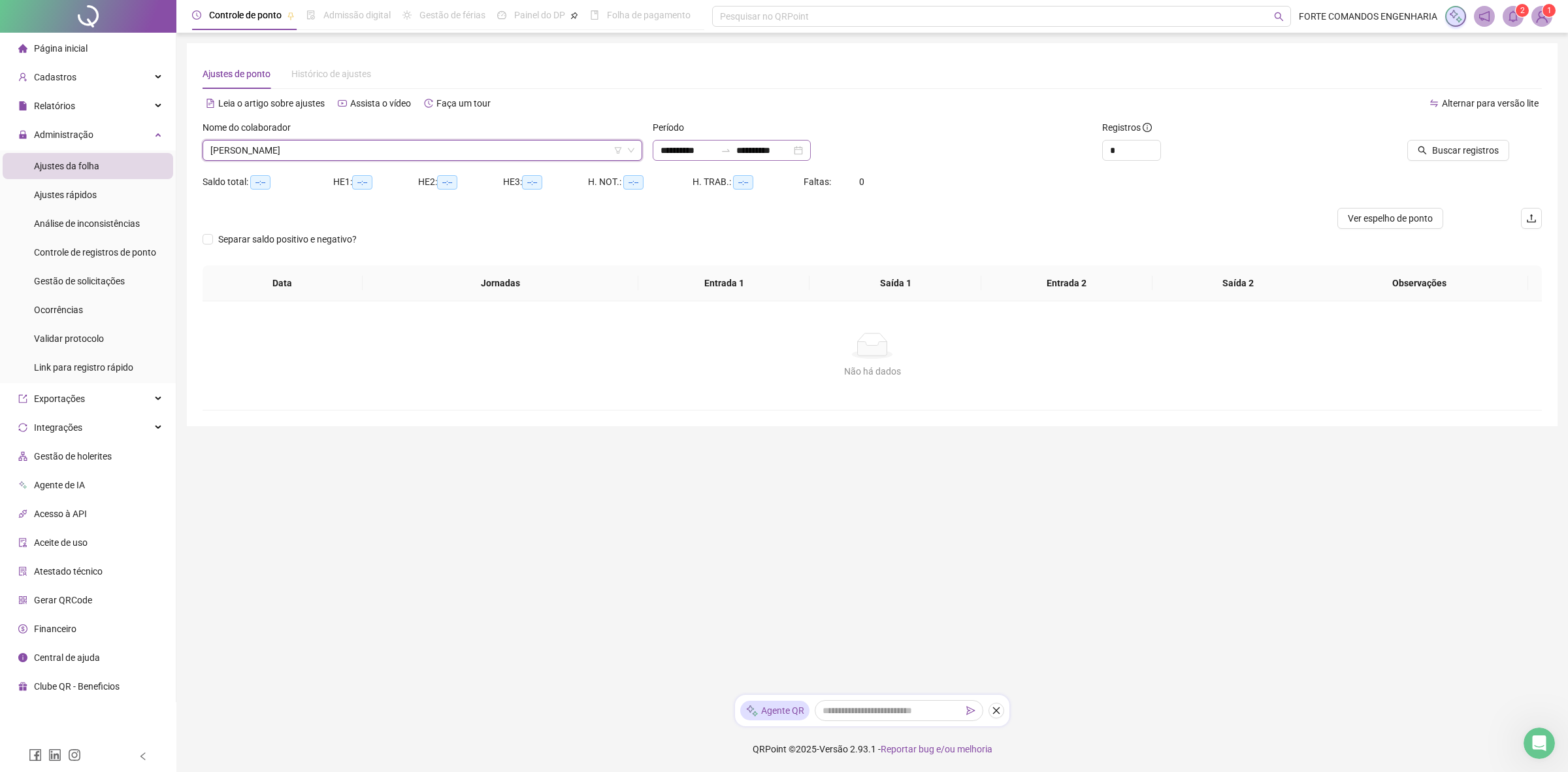
click at [688, 141] on div "**********" at bounding box center [731, 150] width 158 height 21
click at [689, 149] on input "**********" at bounding box center [688, 151] width 55 height 15
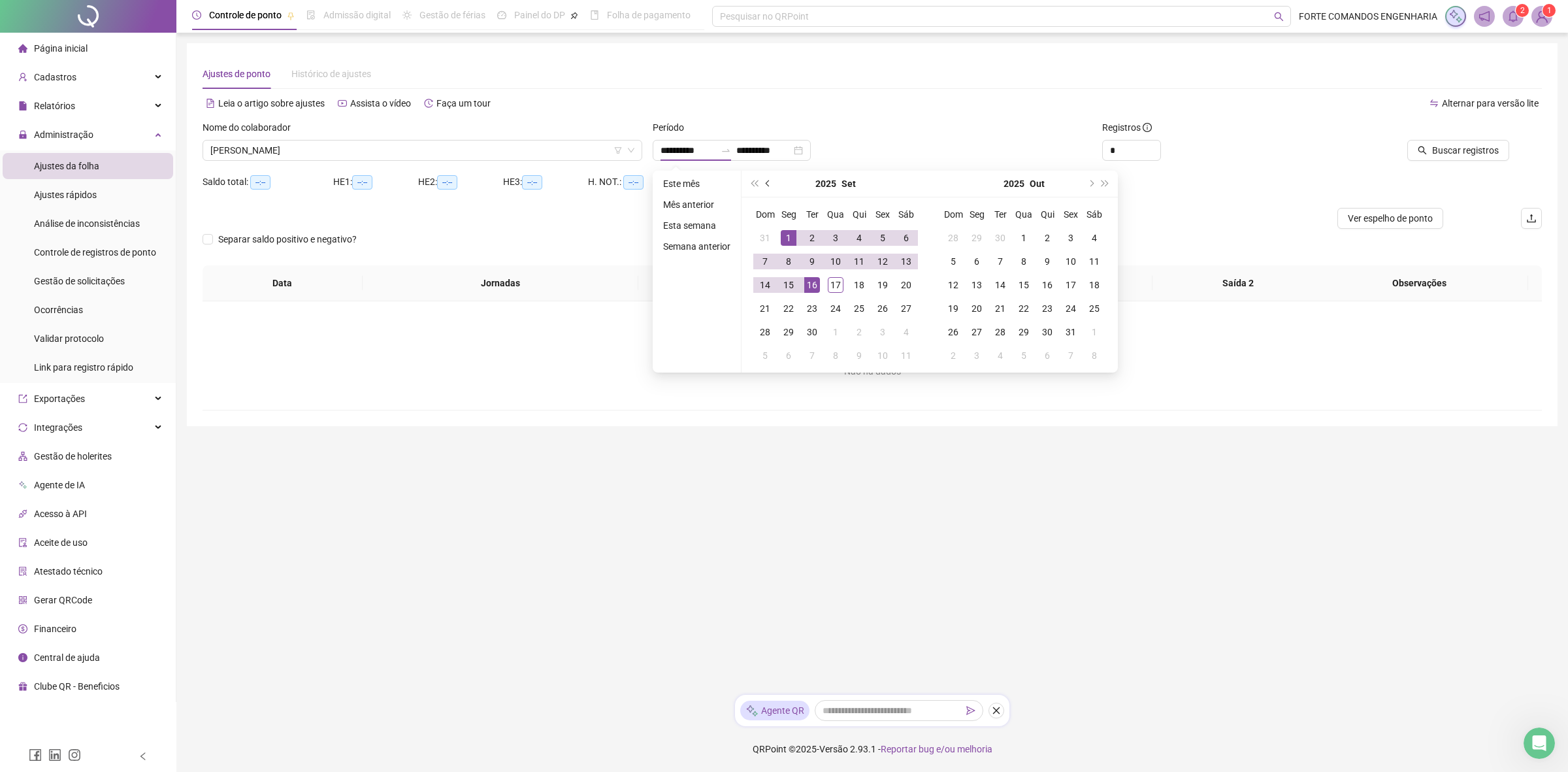
click at [768, 184] on span "prev-year" at bounding box center [768, 183] width 6 height 6
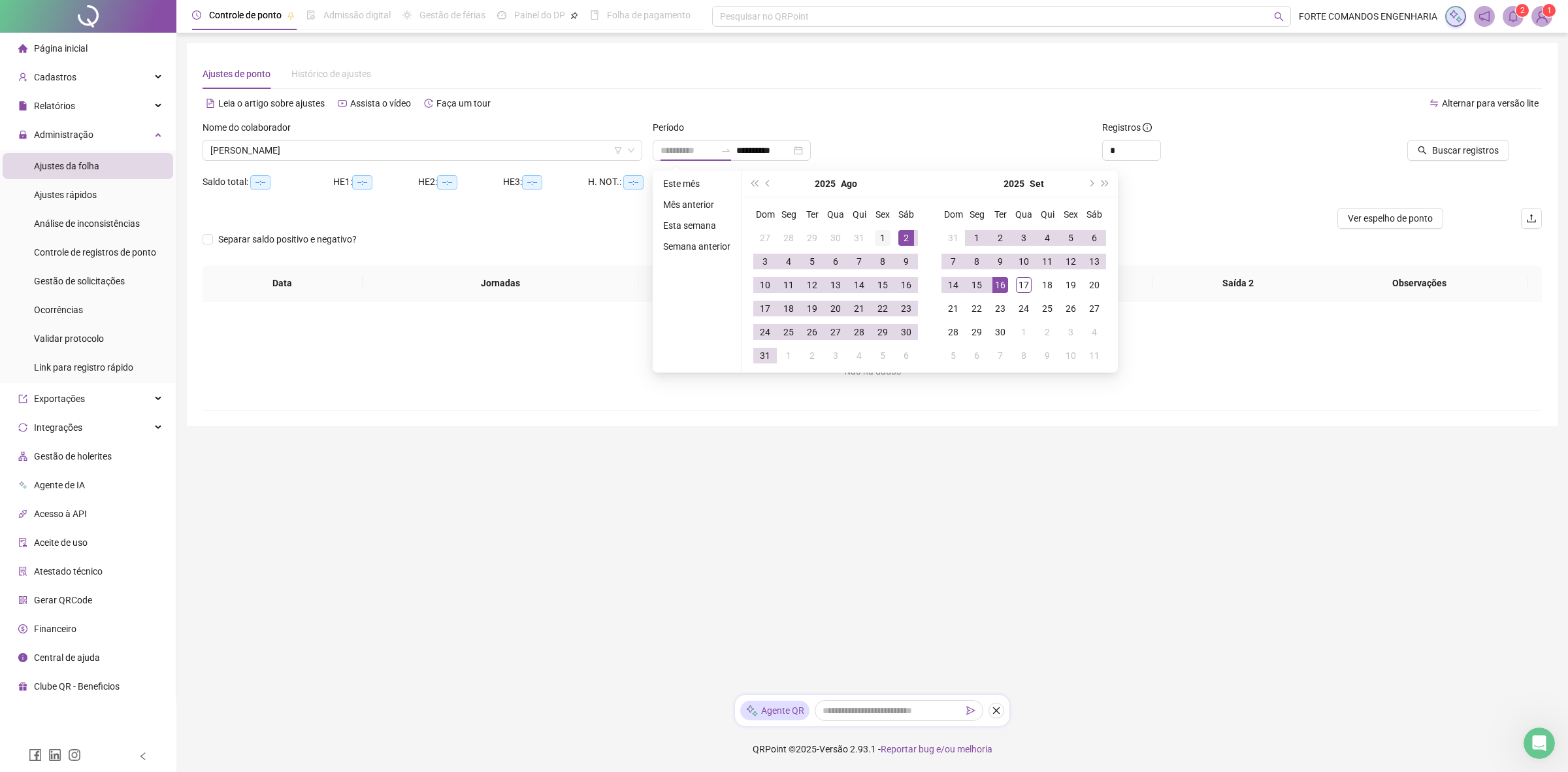
type input "**********"
click at [886, 235] on div "1" at bounding box center [883, 237] width 16 height 16
type input "**********"
drag, startPoint x: 761, startPoint y: 353, endPoint x: 986, endPoint y: 294, distance: 232.6
click at [761, 353] on div "31" at bounding box center [765, 355] width 16 height 16
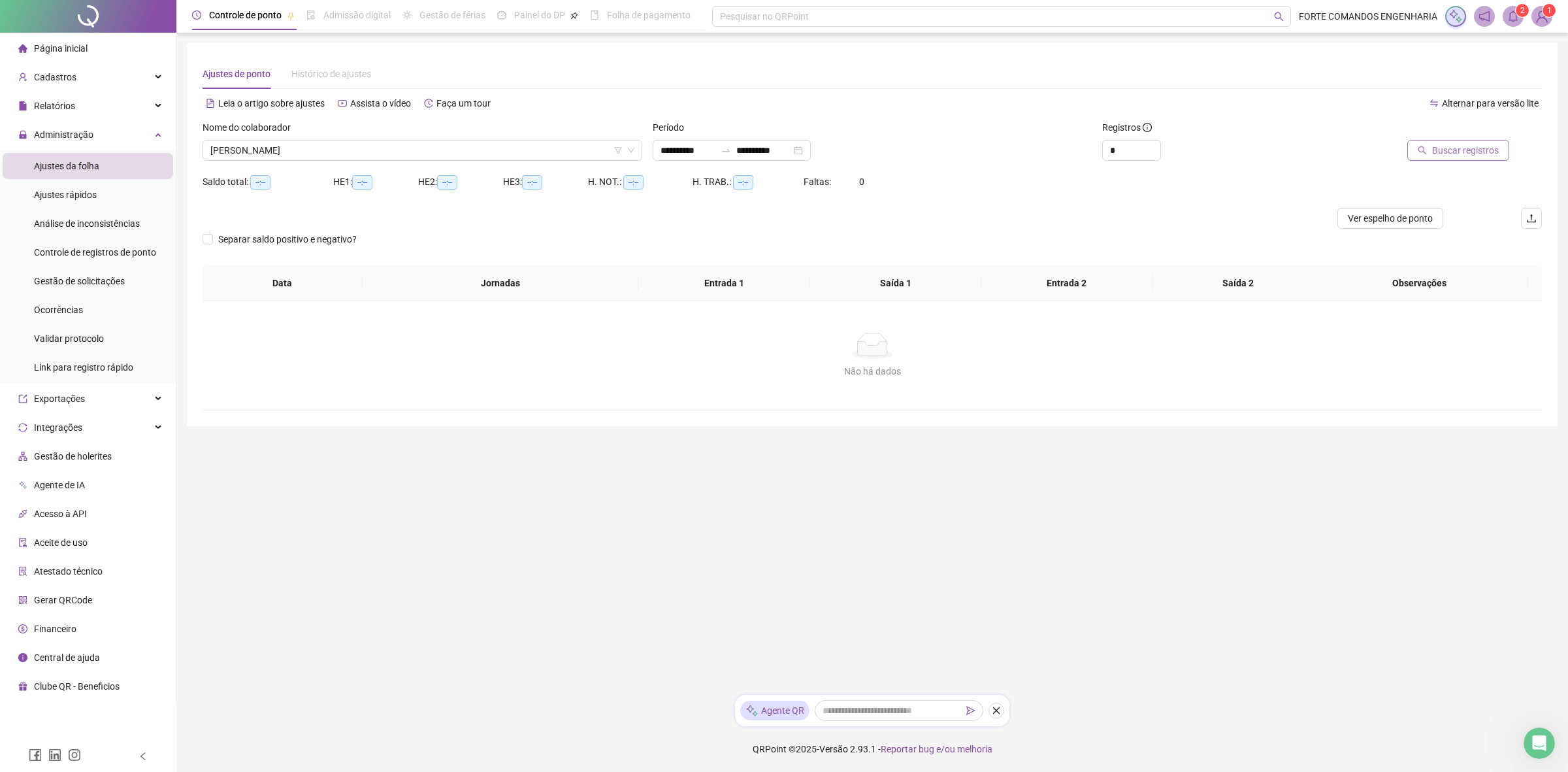
click at [1468, 153] on span "Buscar registros" at bounding box center [1465, 151] width 67 height 15
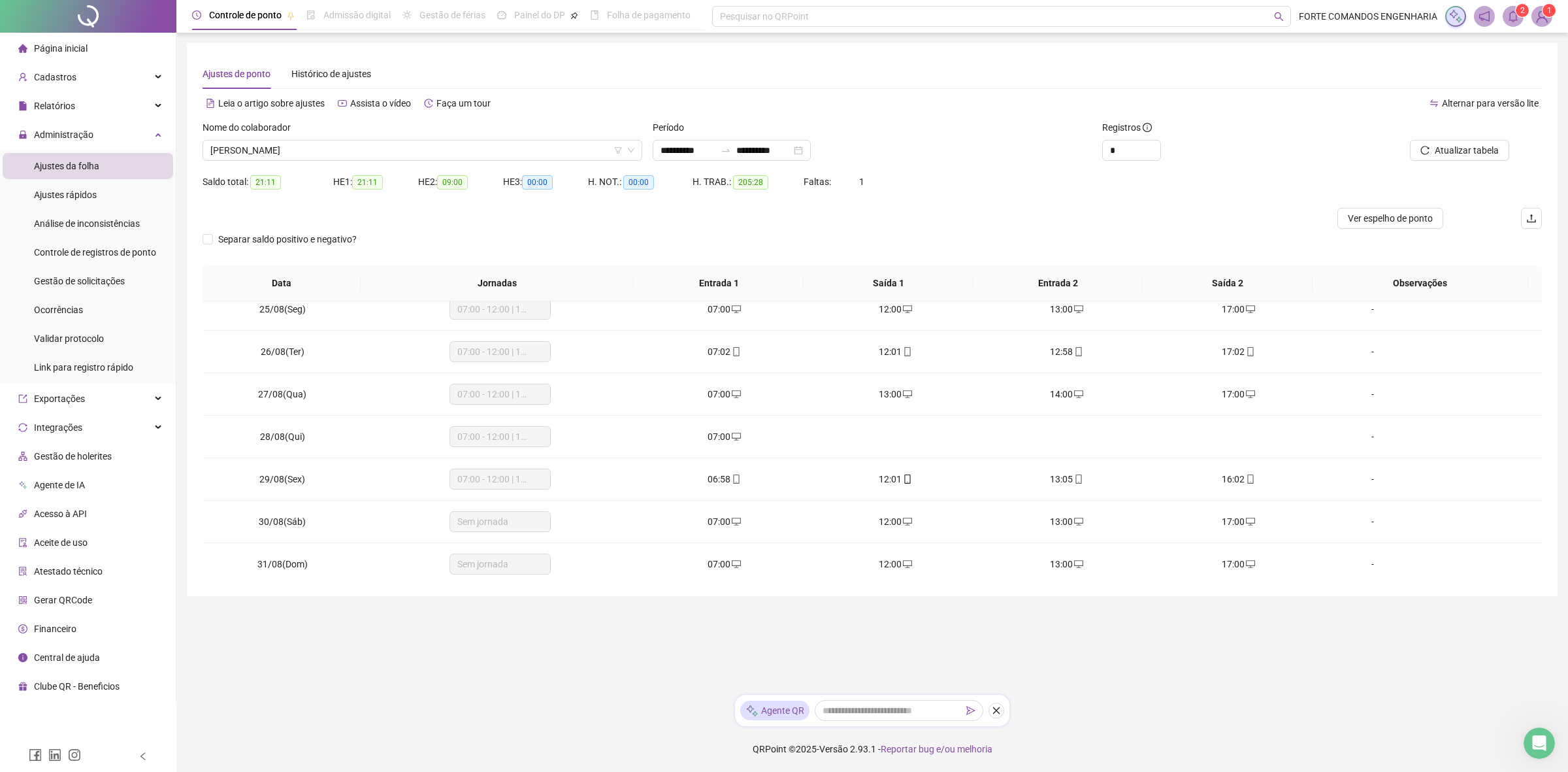
scroll to position [1042, 0]
click at [940, 441] on td at bounding box center [895, 432] width 172 height 43
click at [885, 434] on td at bounding box center [895, 432] width 172 height 43
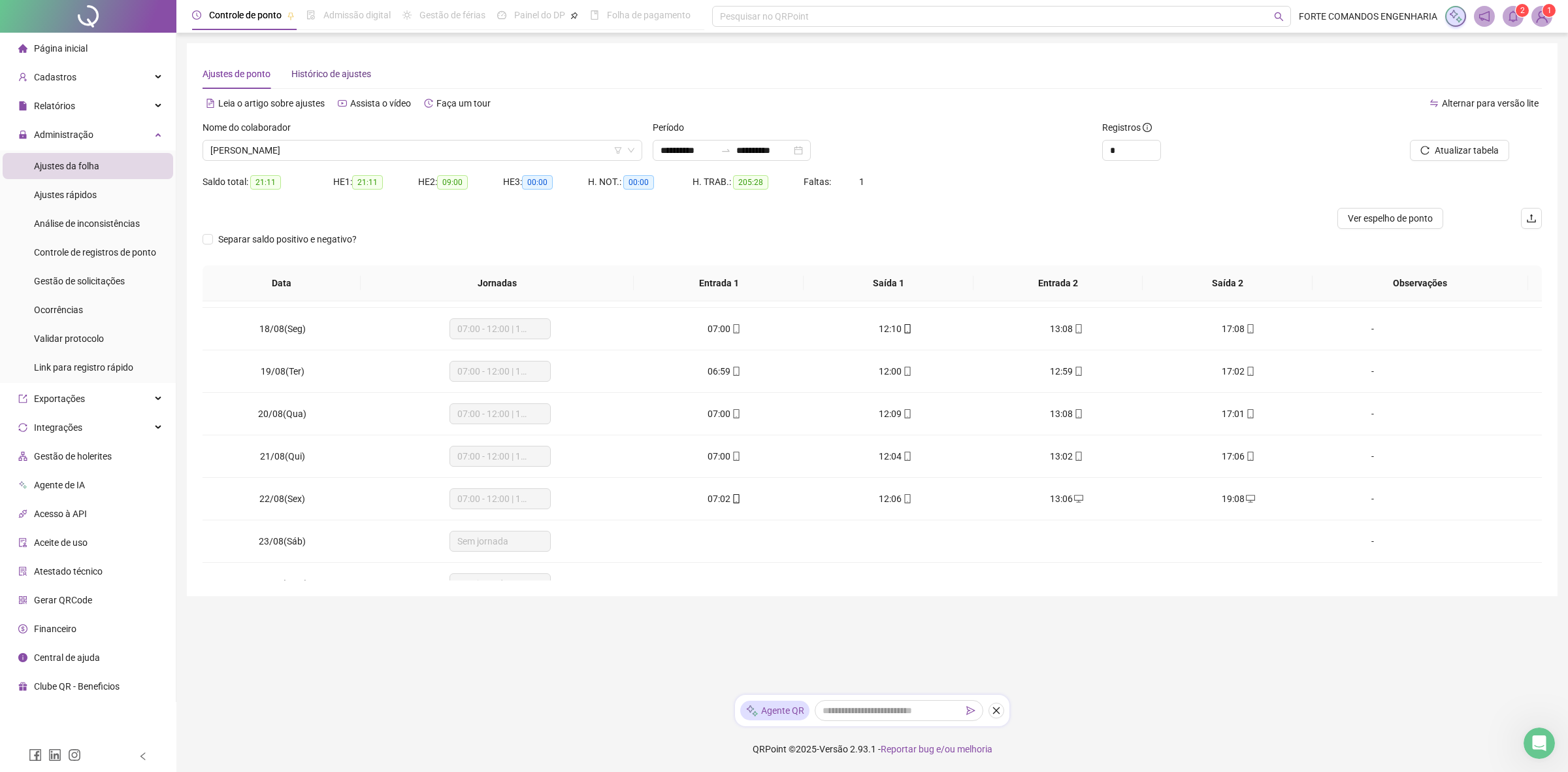
click at [321, 72] on span "Histórico de ajustes" at bounding box center [330, 73] width 79 height 10
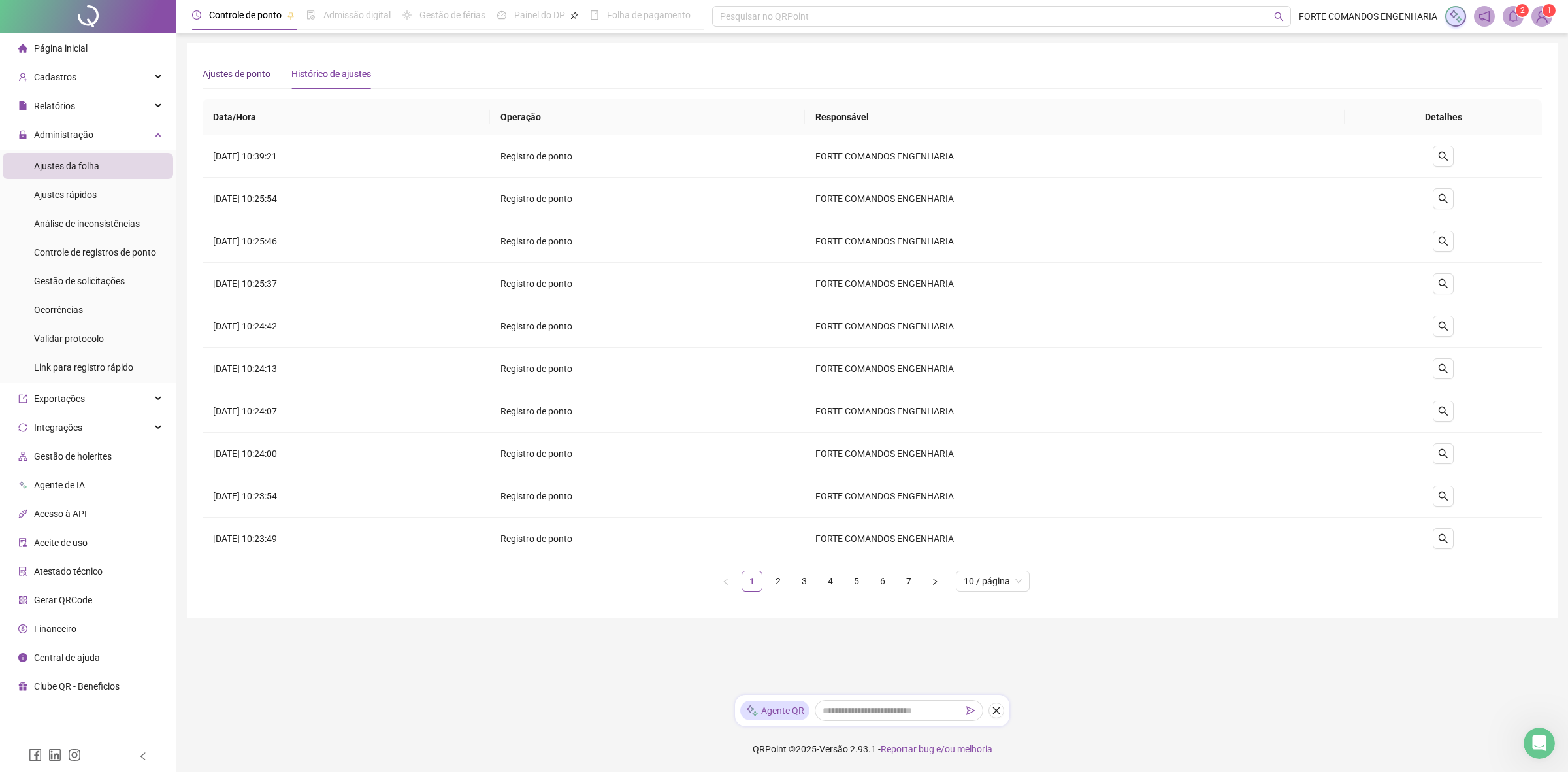
click at [234, 70] on span "Ajustes de ponto" at bounding box center [236, 73] width 68 height 10
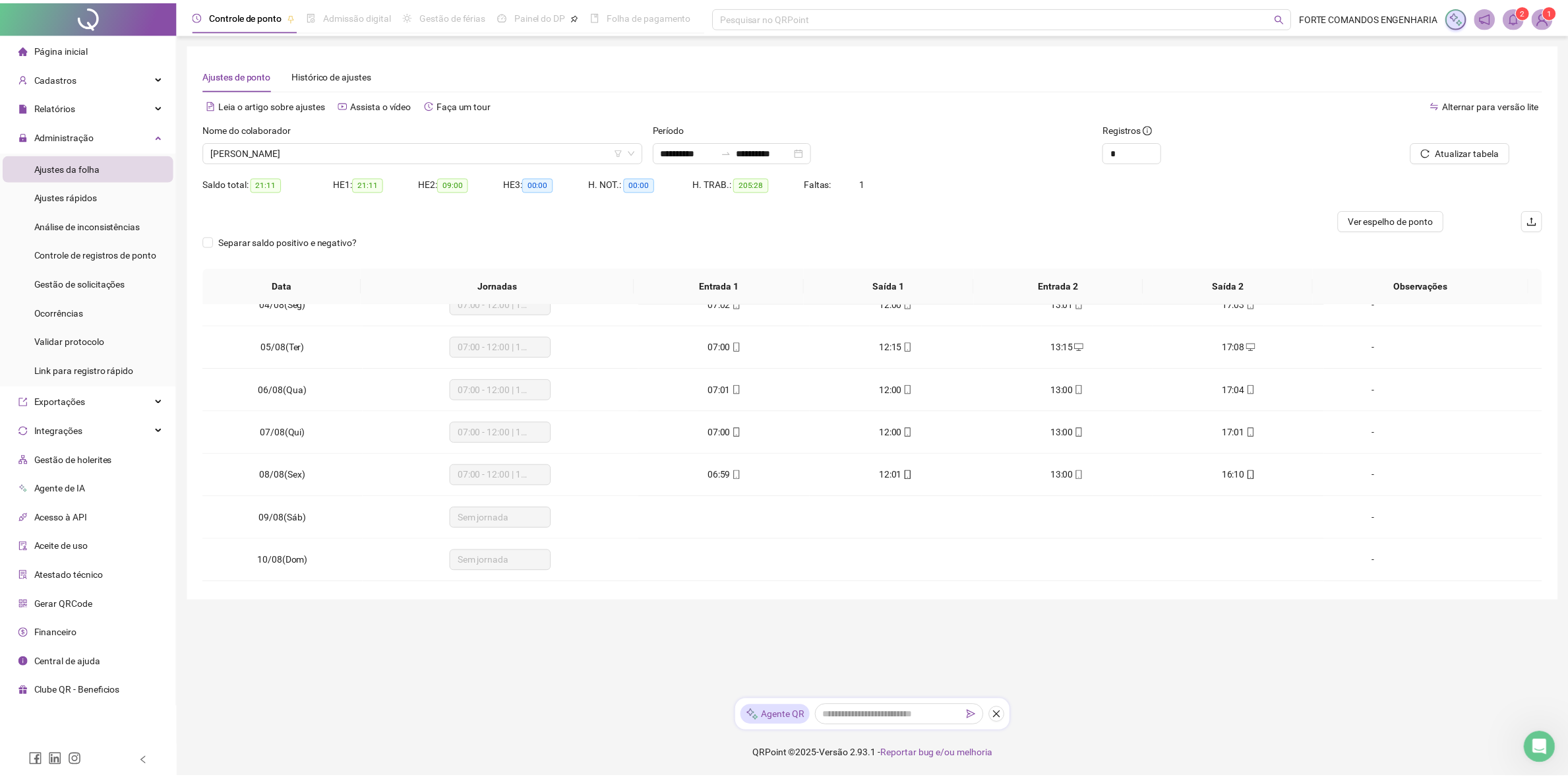
scroll to position [0, 0]
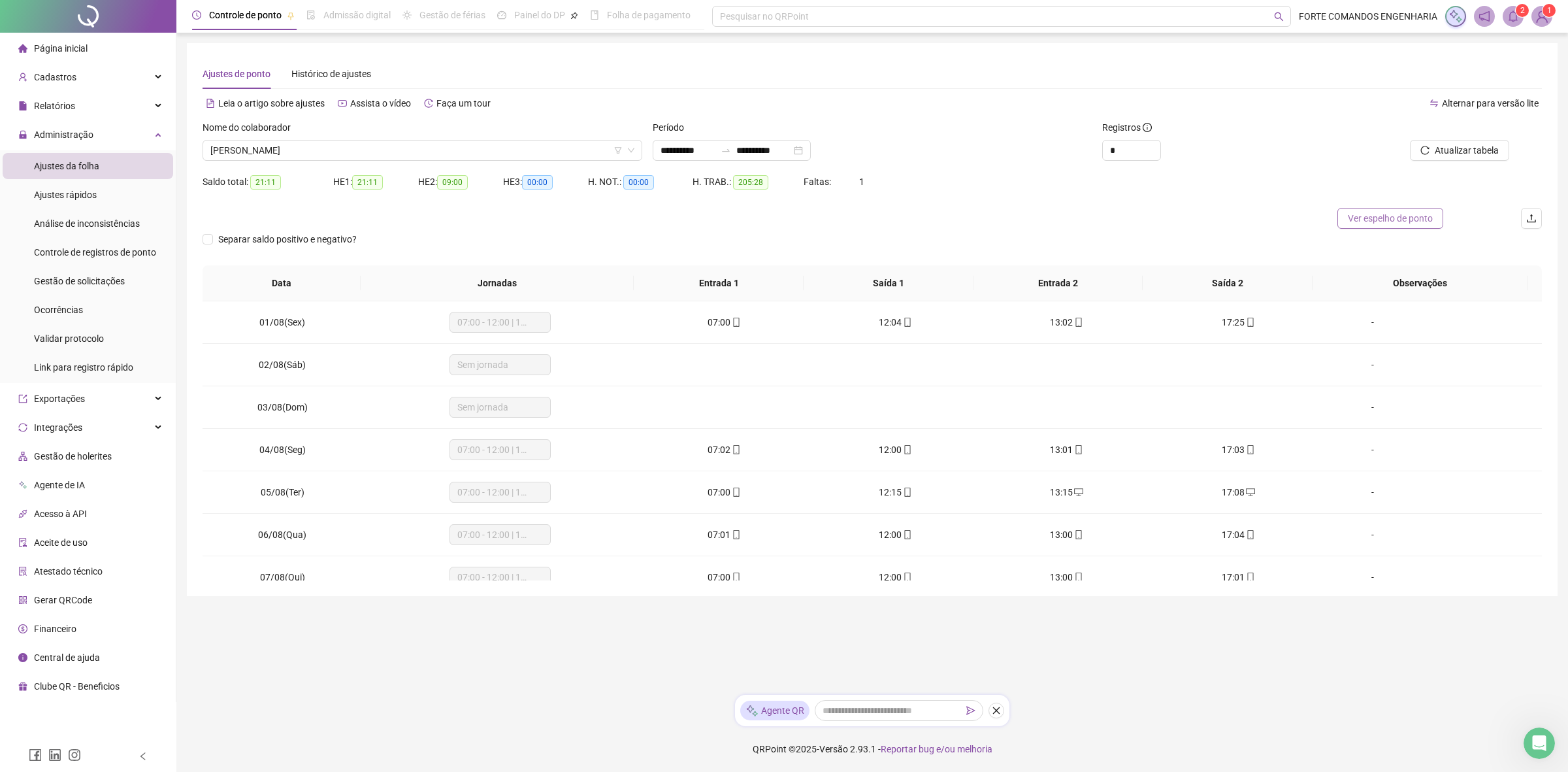
click at [1396, 224] on span "Ver espelho de ponto" at bounding box center [1390, 218] width 85 height 15
click at [60, 105] on span "Relatórios" at bounding box center [54, 105] width 41 height 10
click at [72, 49] on span "Página inicial" at bounding box center [60, 47] width 54 height 10
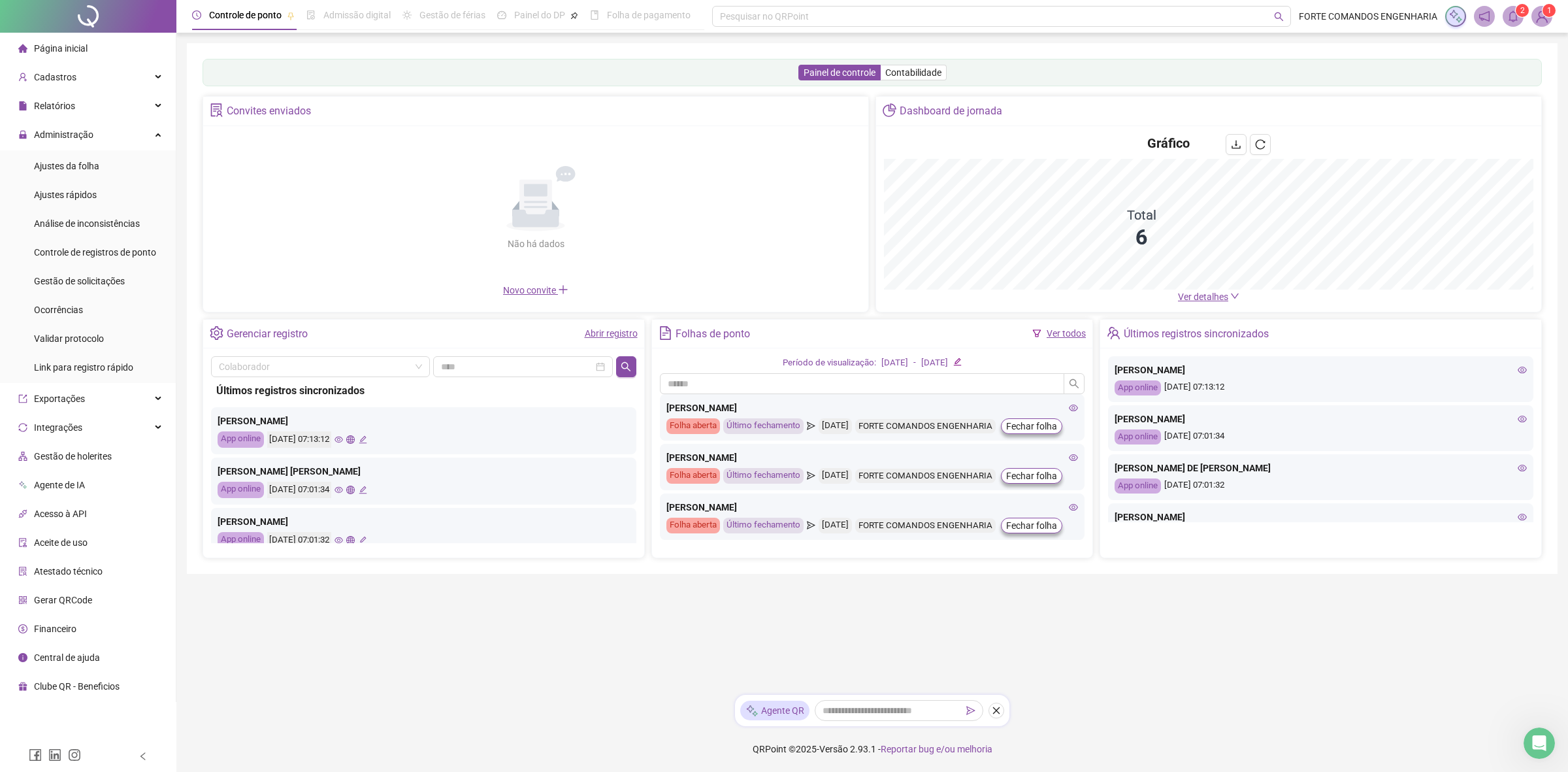
click at [1050, 334] on link "Ver todos" at bounding box center [1066, 332] width 39 height 10
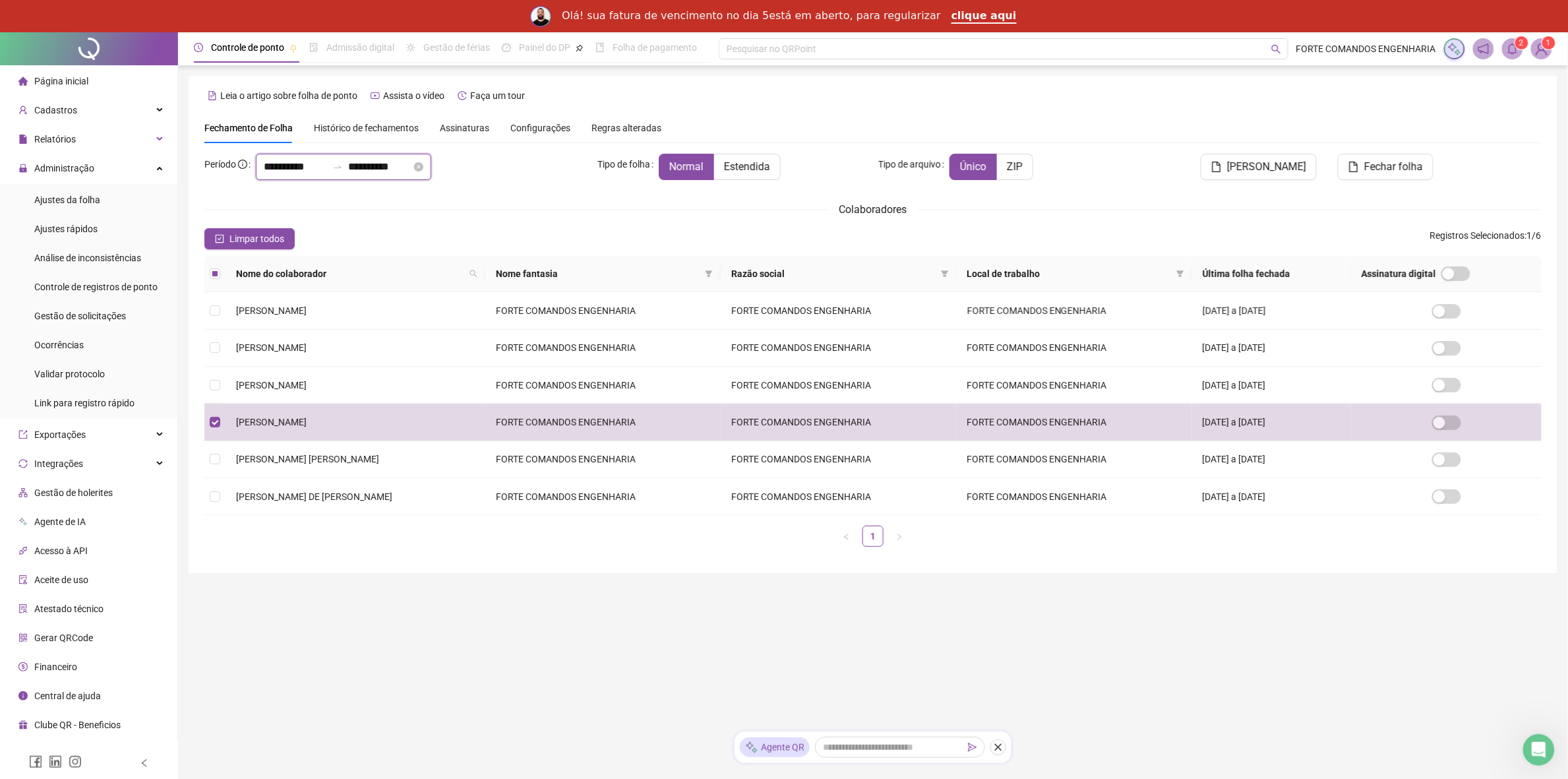
click at [315, 166] on input "**********" at bounding box center [295, 167] width 64 height 16
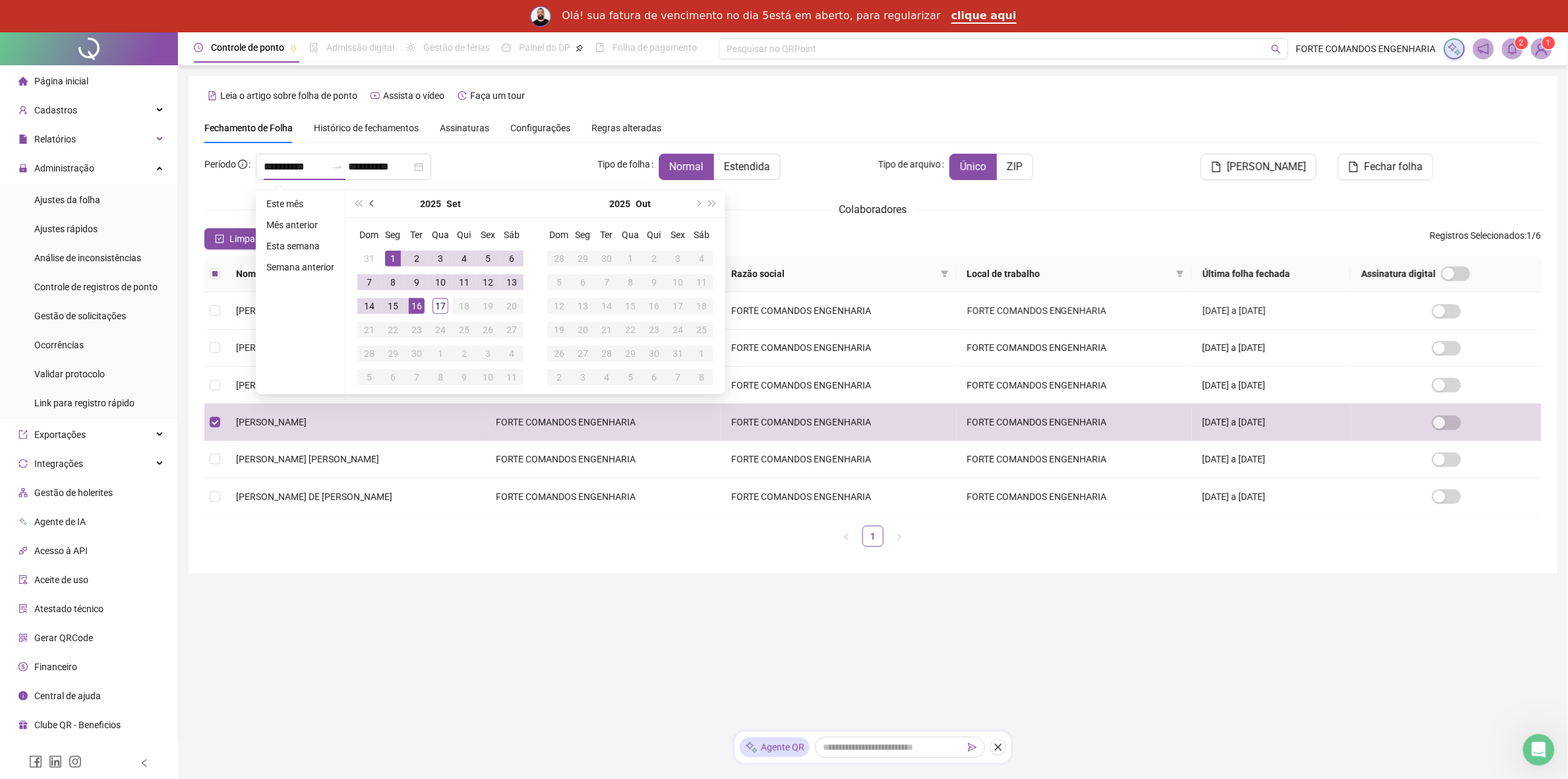
click at [366, 202] on button "prev-year" at bounding box center [373, 203] width 15 height 27
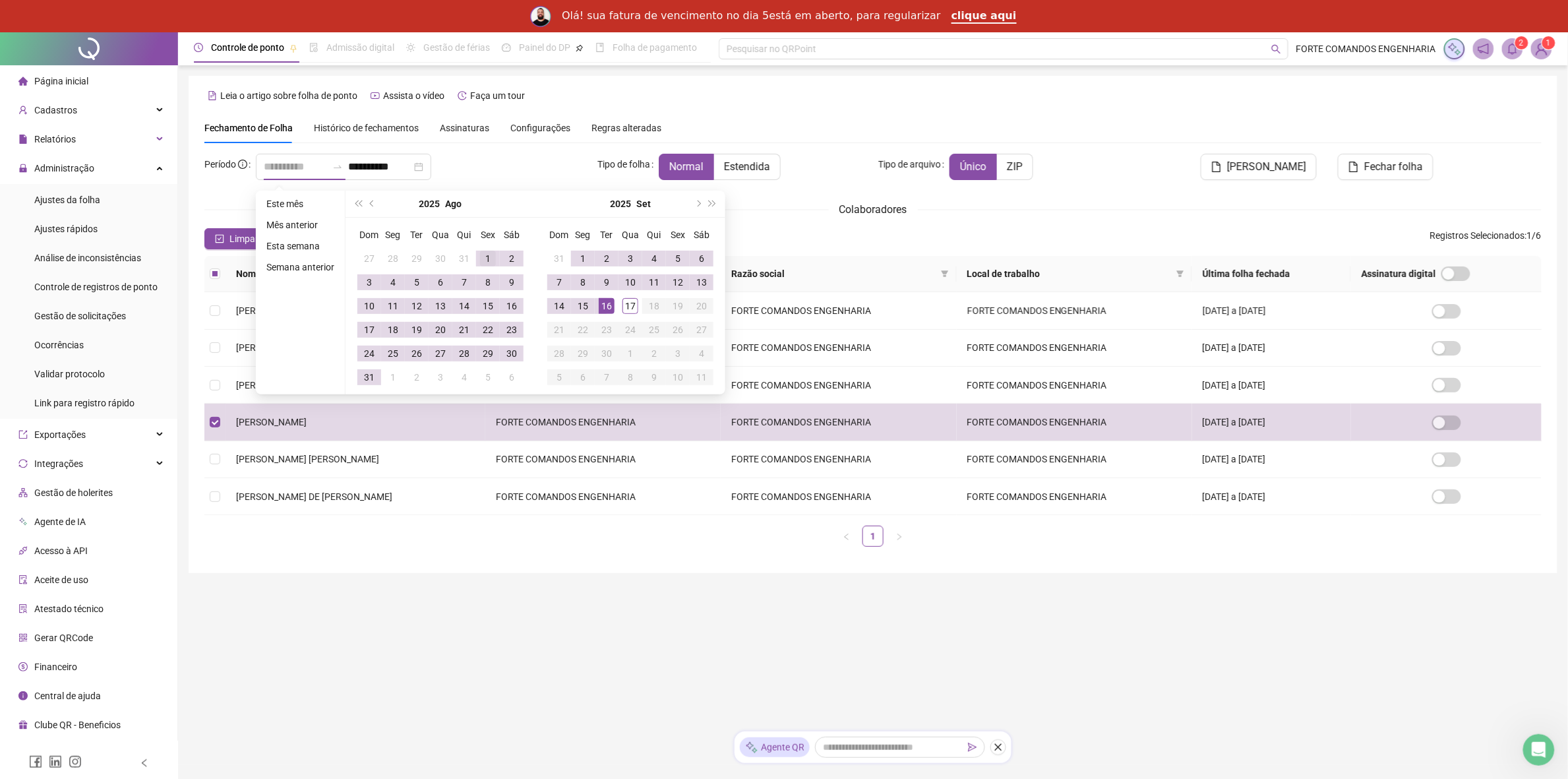
type input "**********"
click at [485, 262] on div "1" at bounding box center [487, 258] width 16 height 16
type input "**********"
click at [367, 378] on div "31" at bounding box center [368, 377] width 16 height 16
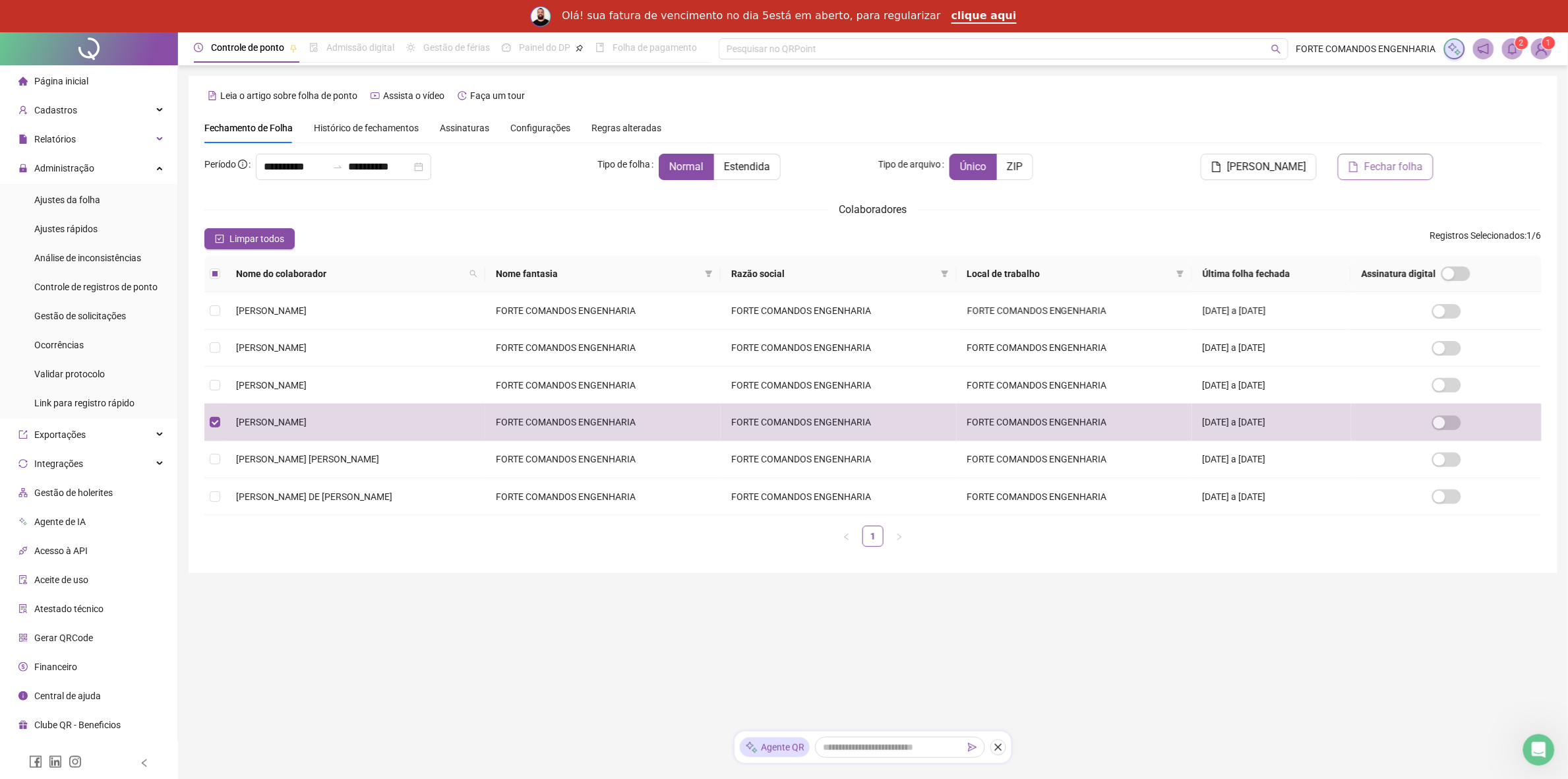
click at [1375, 166] on span "Fechar folha" at bounding box center [1393, 167] width 59 height 16
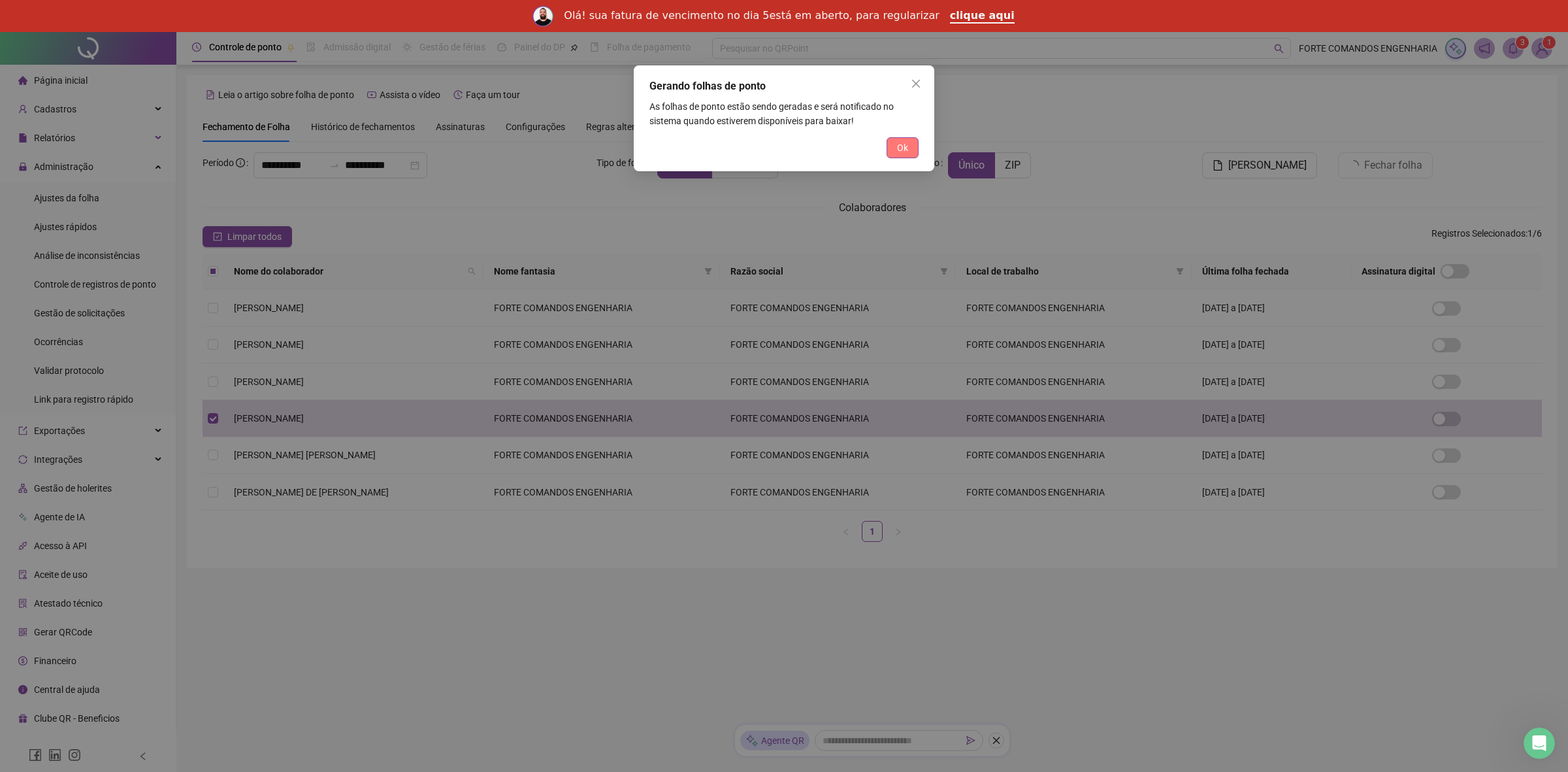
click at [901, 149] on span "Ok" at bounding box center [903, 148] width 11 height 15
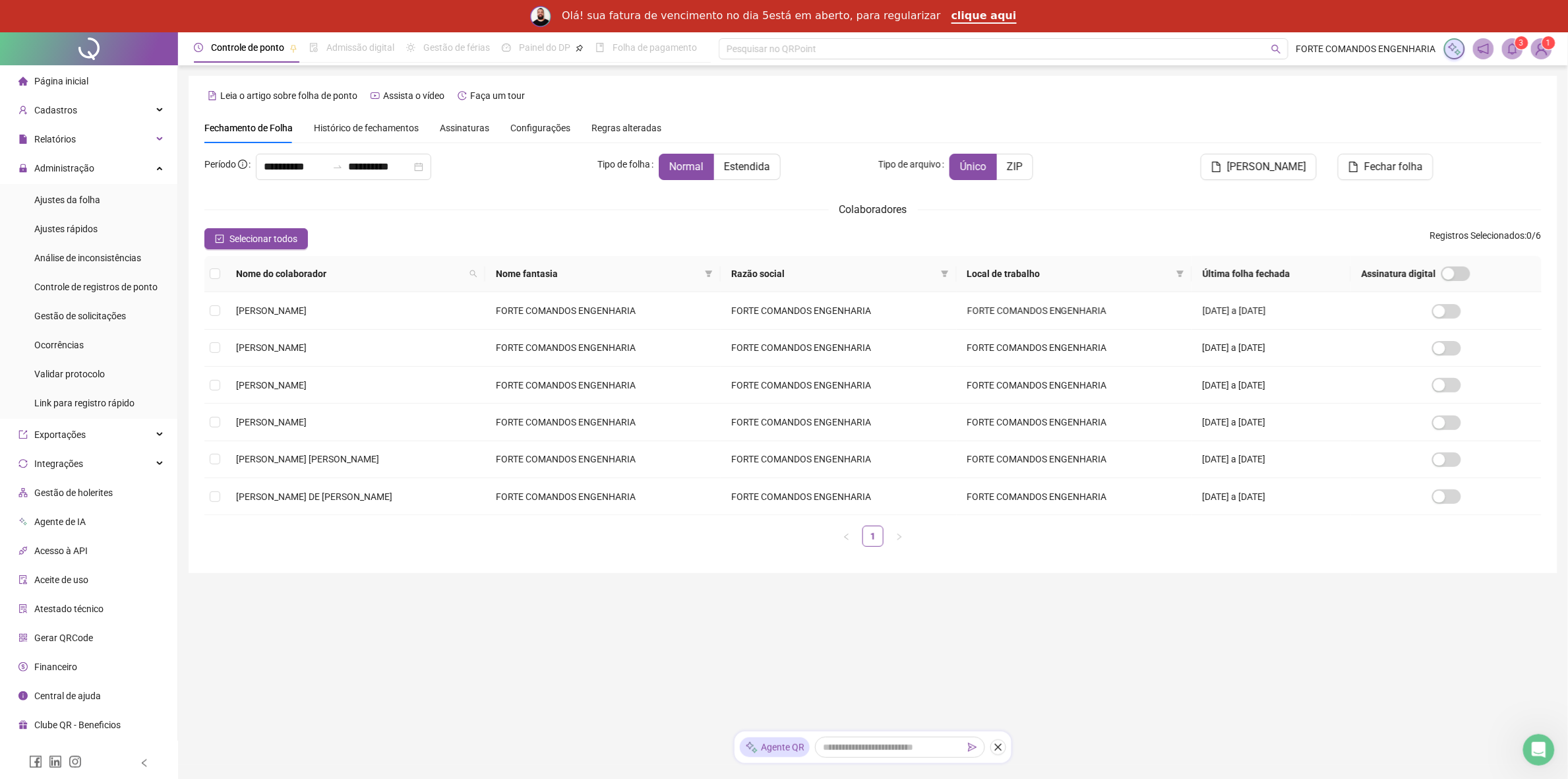
click at [1518, 51] on icon "bell" at bounding box center [1512, 49] width 12 height 12
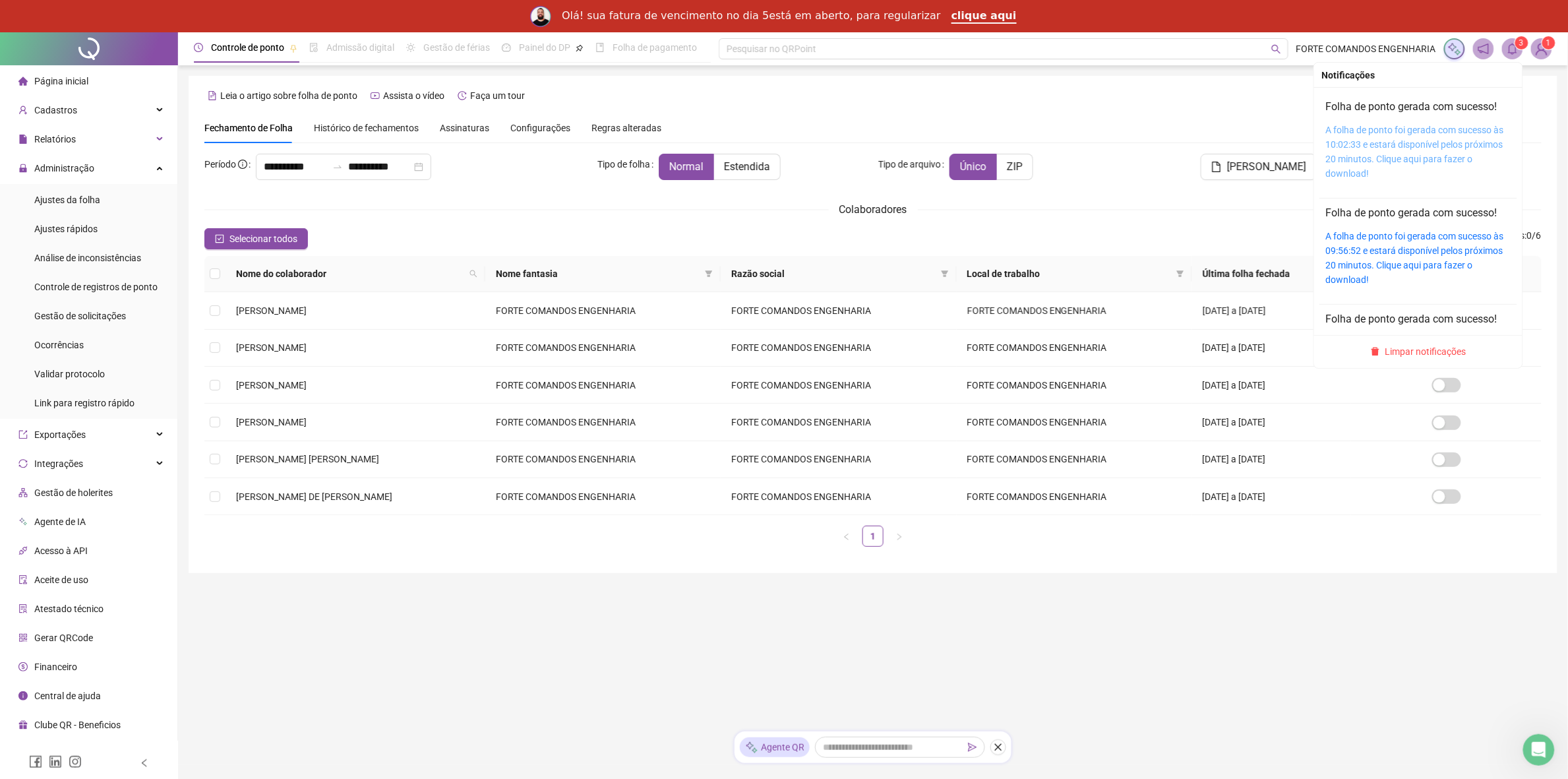
click at [1388, 148] on link "A folha de ponto foi gerada com sucesso às 10:02:33 e estará disponível pelos p…" at bounding box center [1414, 151] width 178 height 54
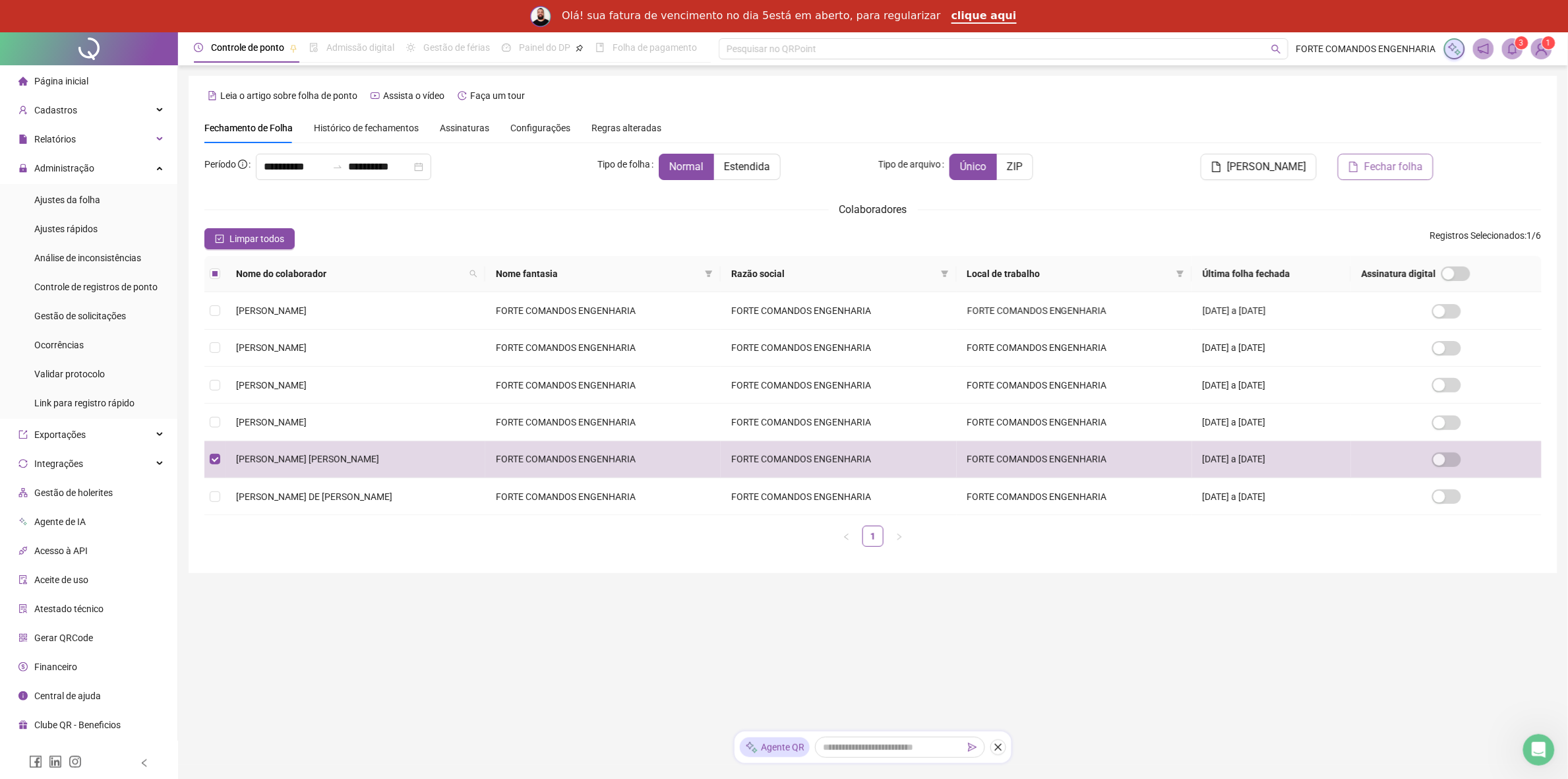
click at [1368, 175] on span "Fechar folha" at bounding box center [1393, 167] width 59 height 16
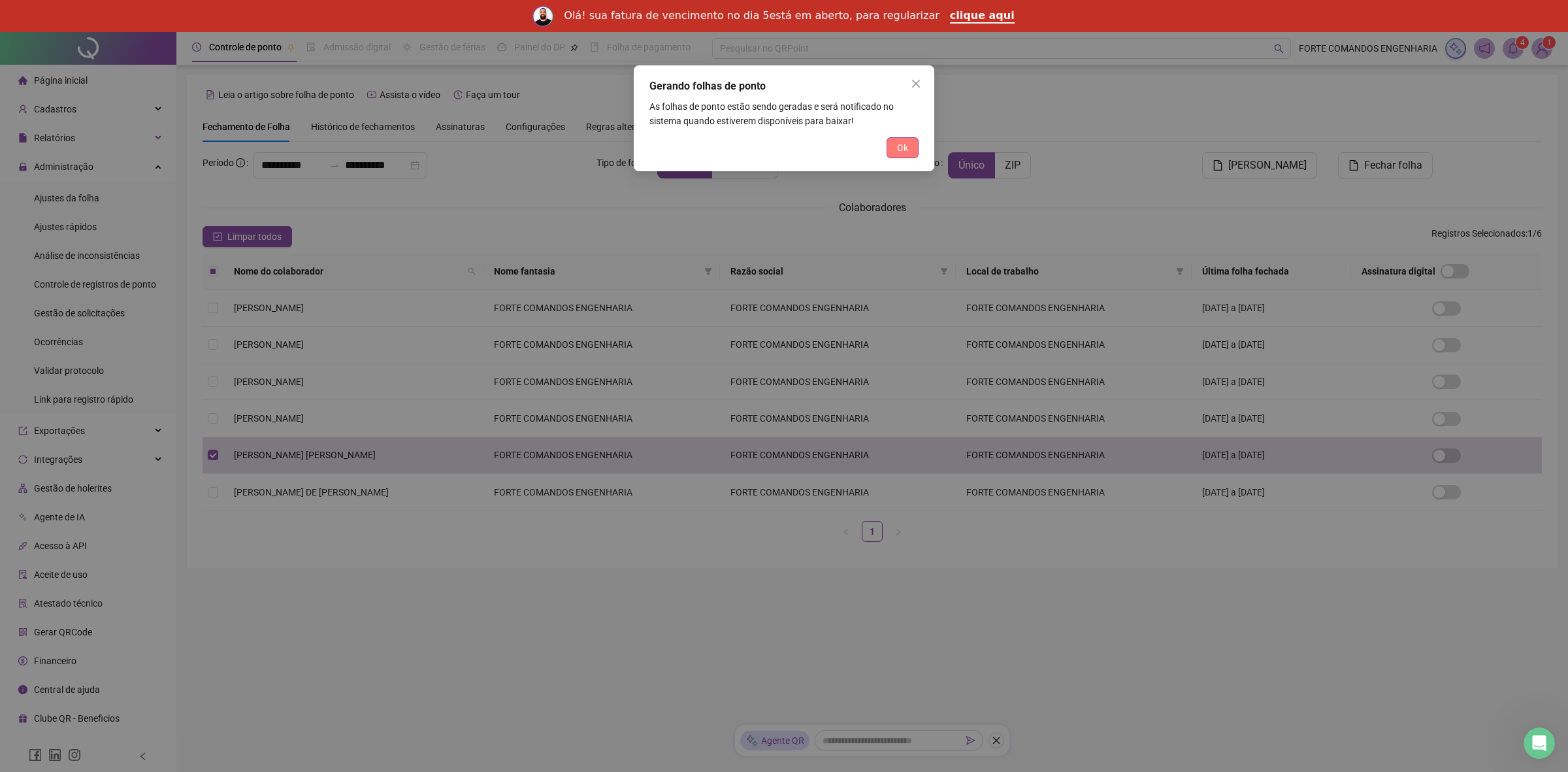
click at [903, 148] on span "Ok" at bounding box center [903, 148] width 11 height 15
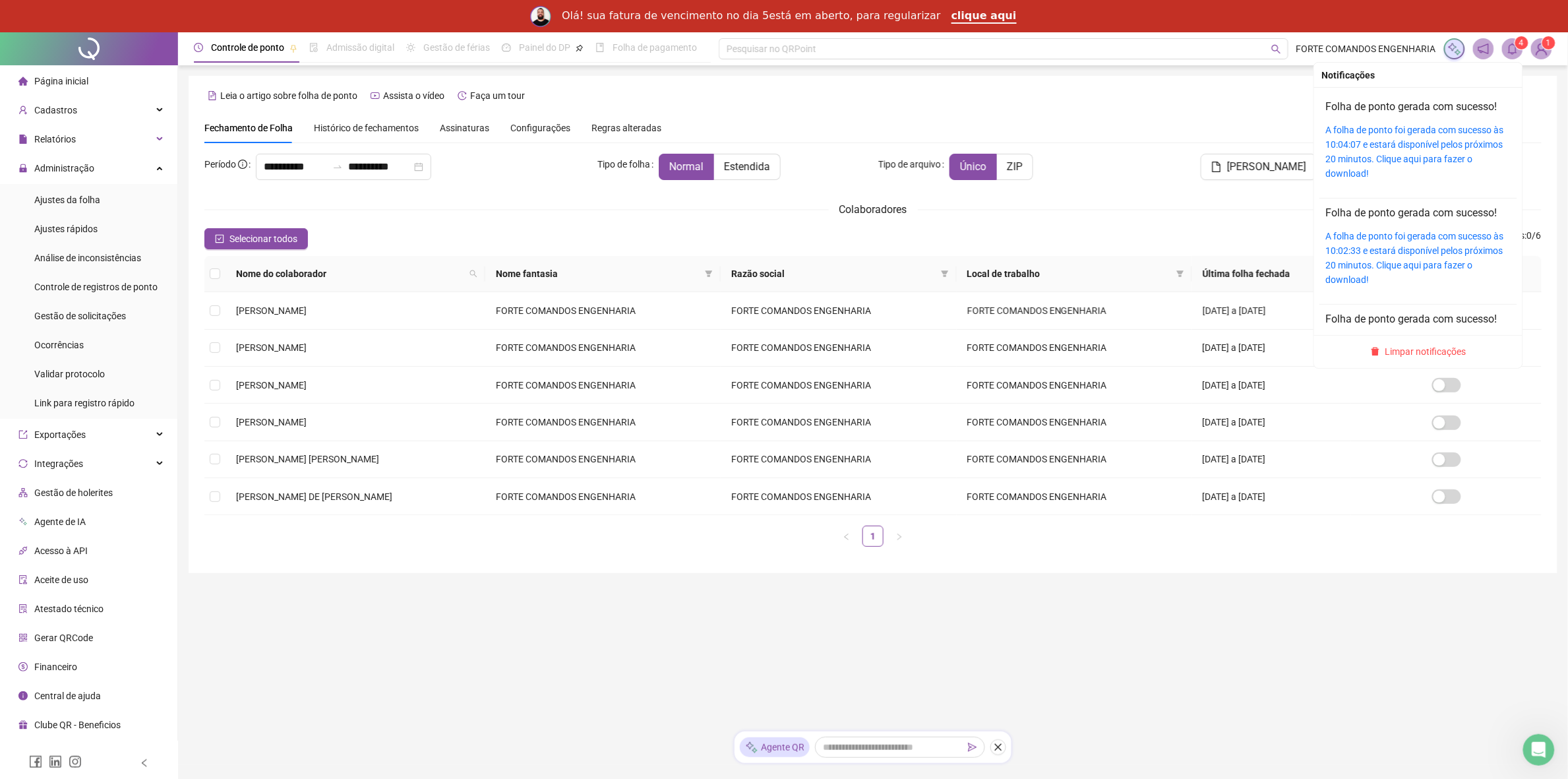
click at [1517, 50] on icon "bell" at bounding box center [1512, 49] width 12 height 12
click at [1408, 147] on link "A folha de ponto foi gerada com sucesso às 10:04:07 e estará disponível pelos p…" at bounding box center [1414, 151] width 178 height 54
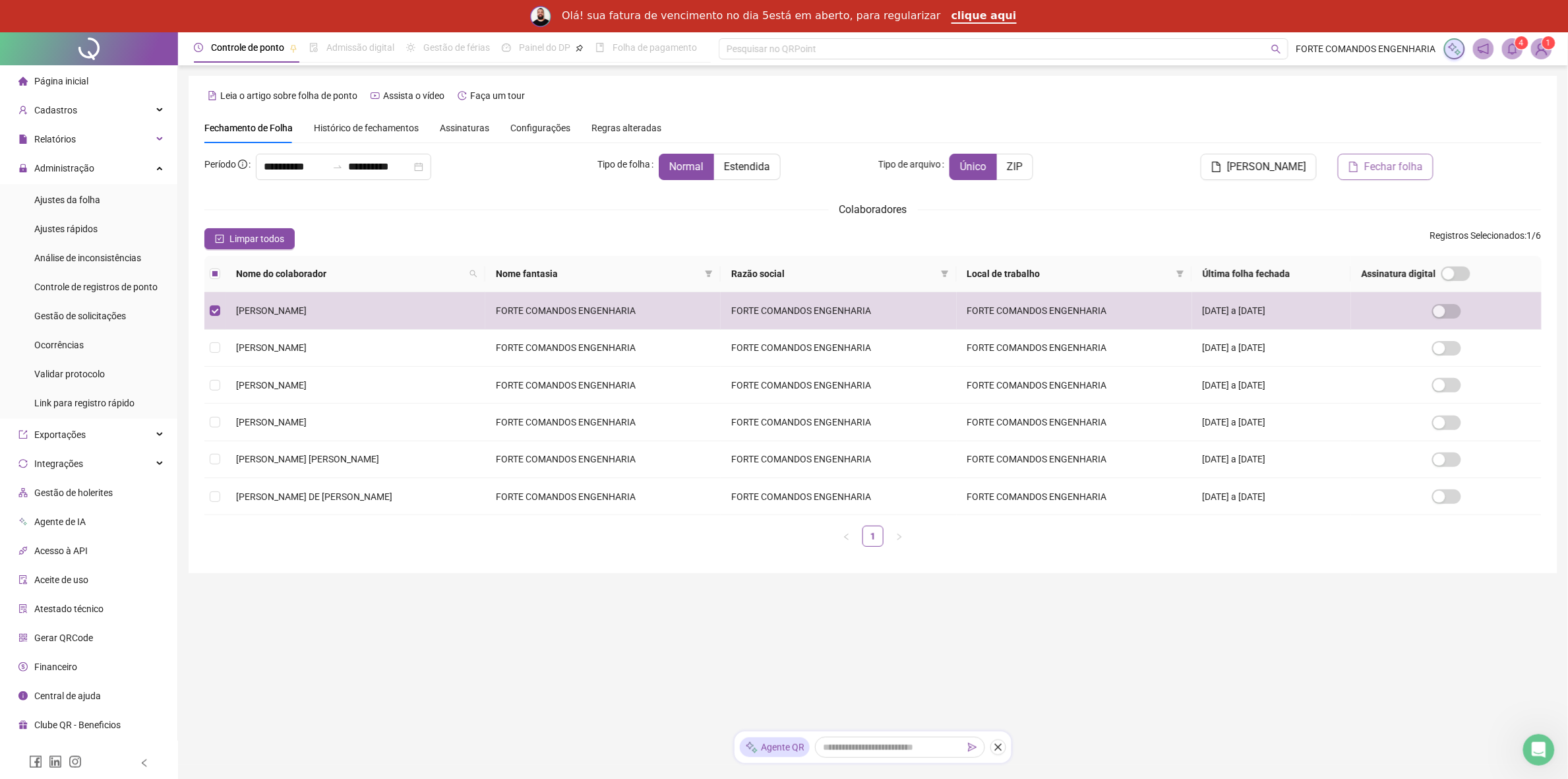
click at [1395, 173] on span "Fechar folha" at bounding box center [1393, 167] width 59 height 16
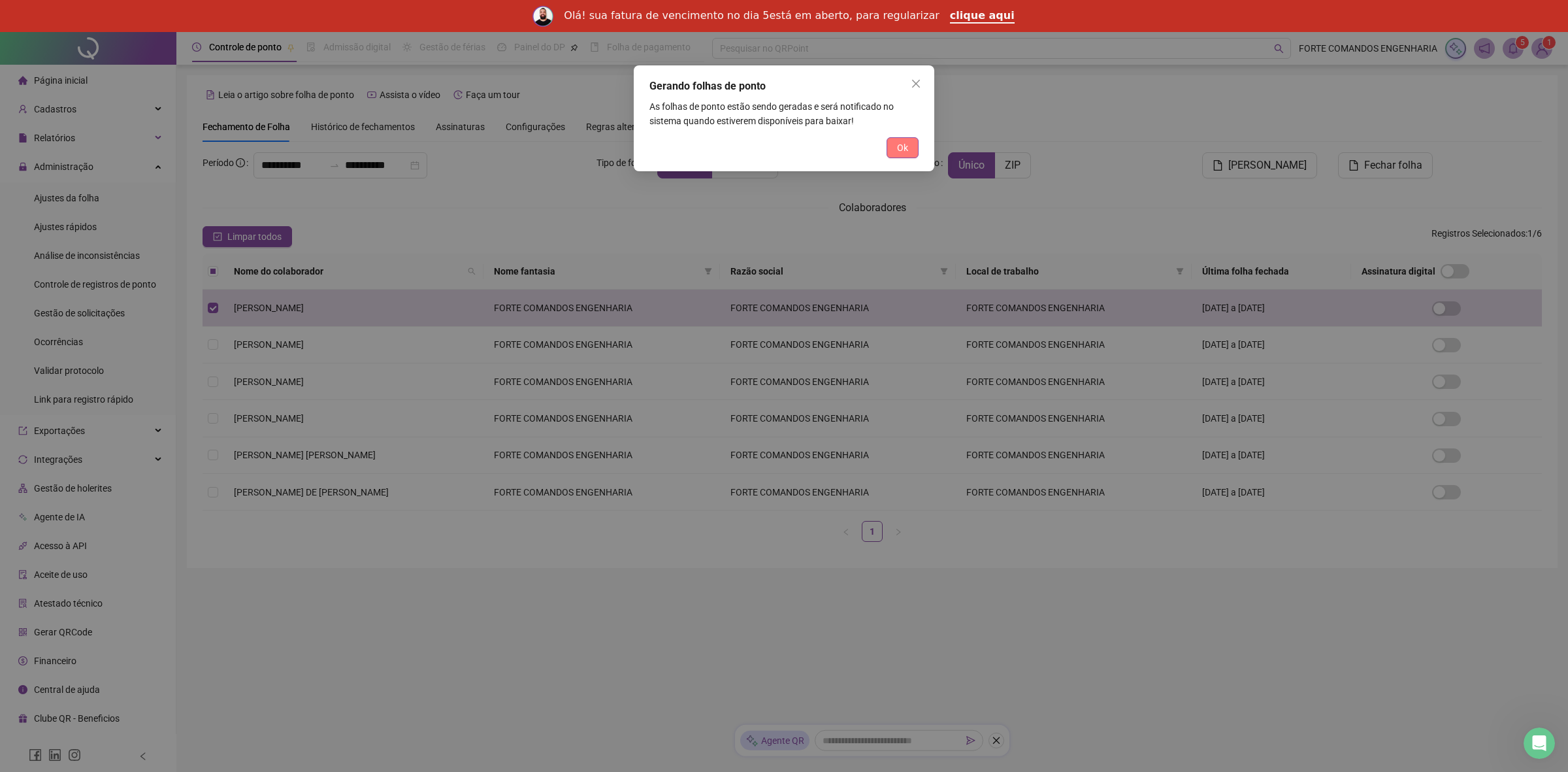
click at [907, 142] on span "Ok" at bounding box center [903, 148] width 11 height 15
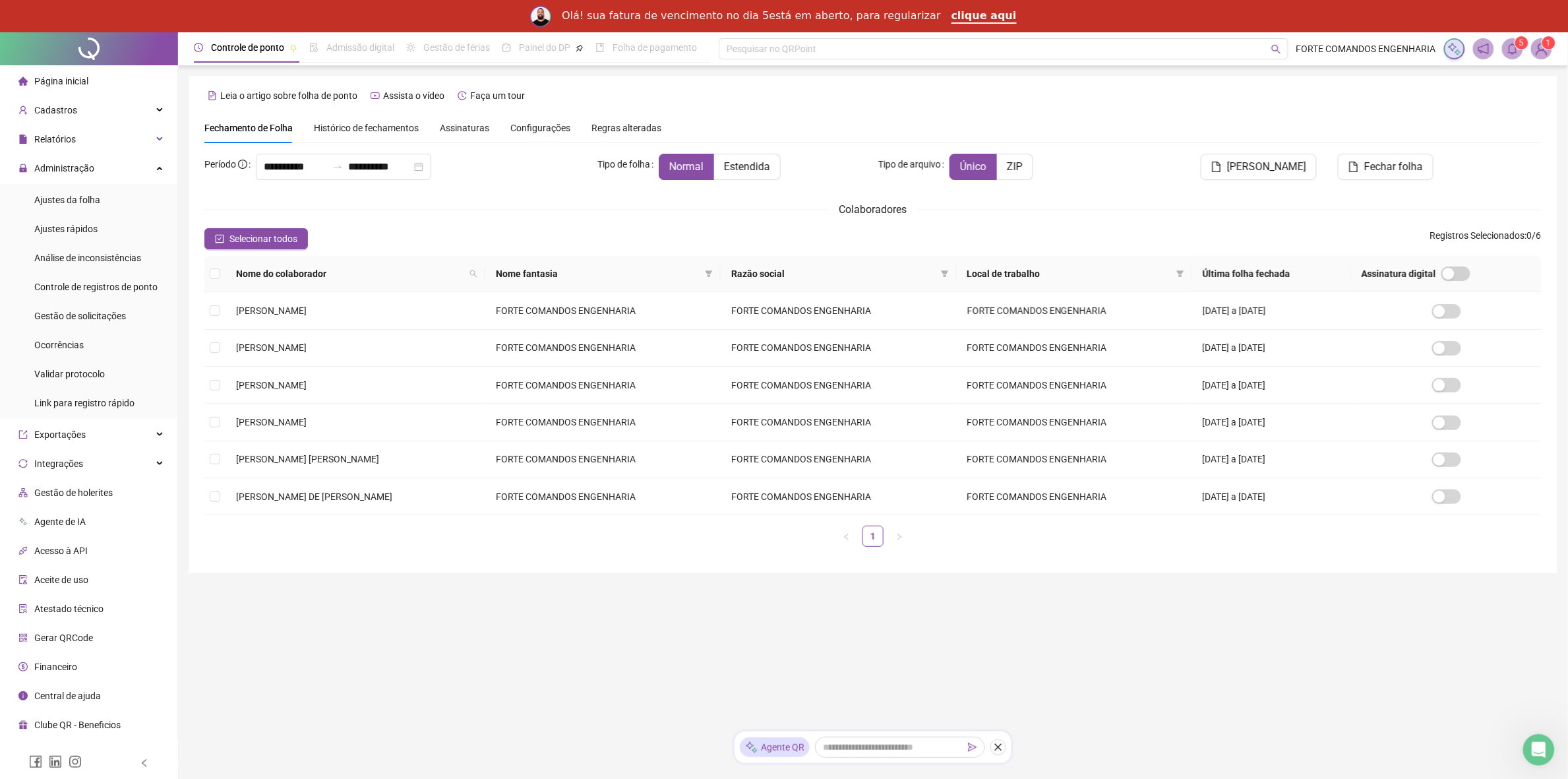
click at [1515, 43] on sup "5" at bounding box center [1521, 42] width 13 height 13
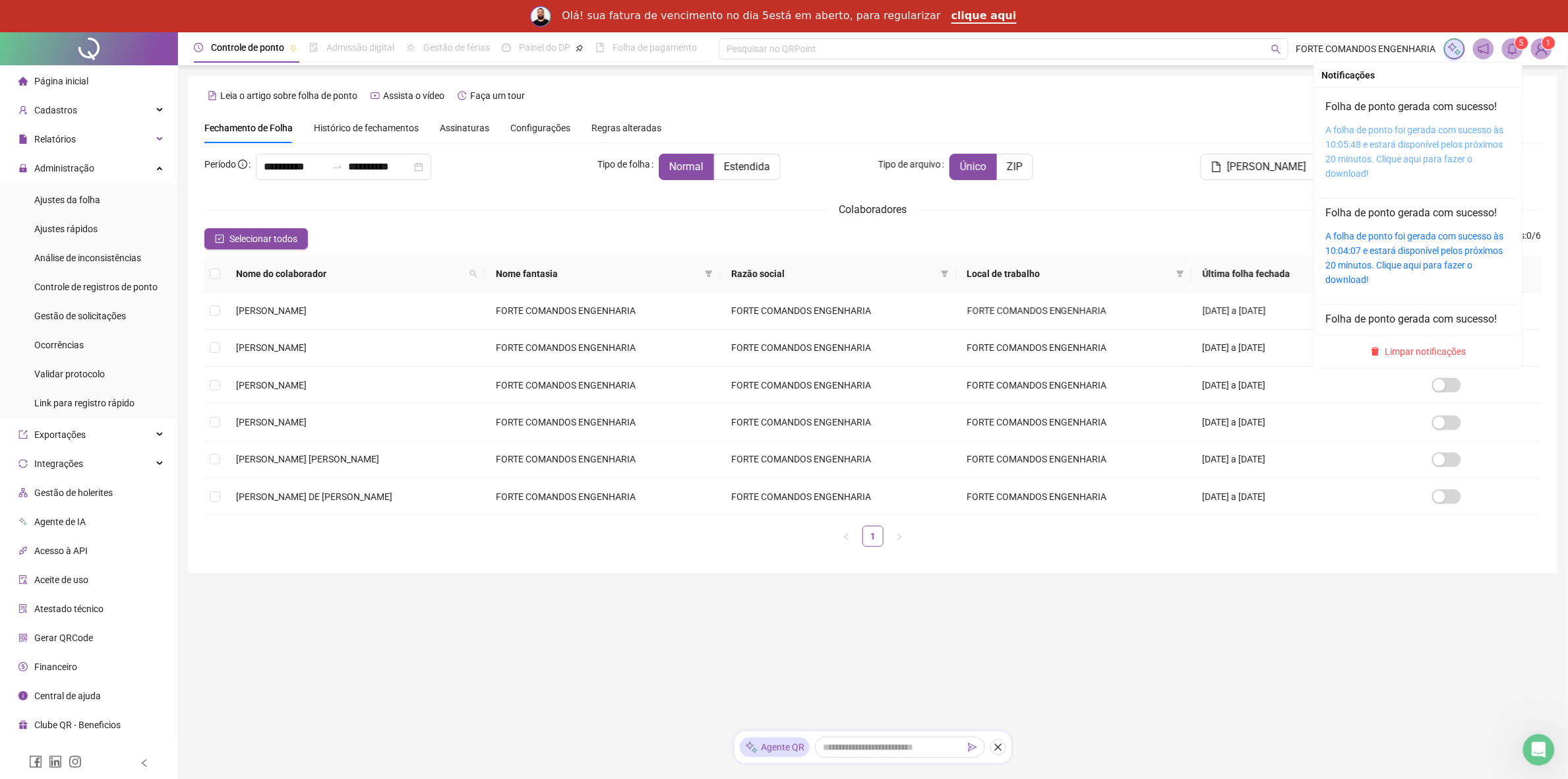
click at [1439, 144] on link "A folha de ponto foi gerada com sucesso às 10:05:48 e estará disponível pelos p…" at bounding box center [1414, 151] width 178 height 54
